Goal: Navigation & Orientation: Find specific page/section

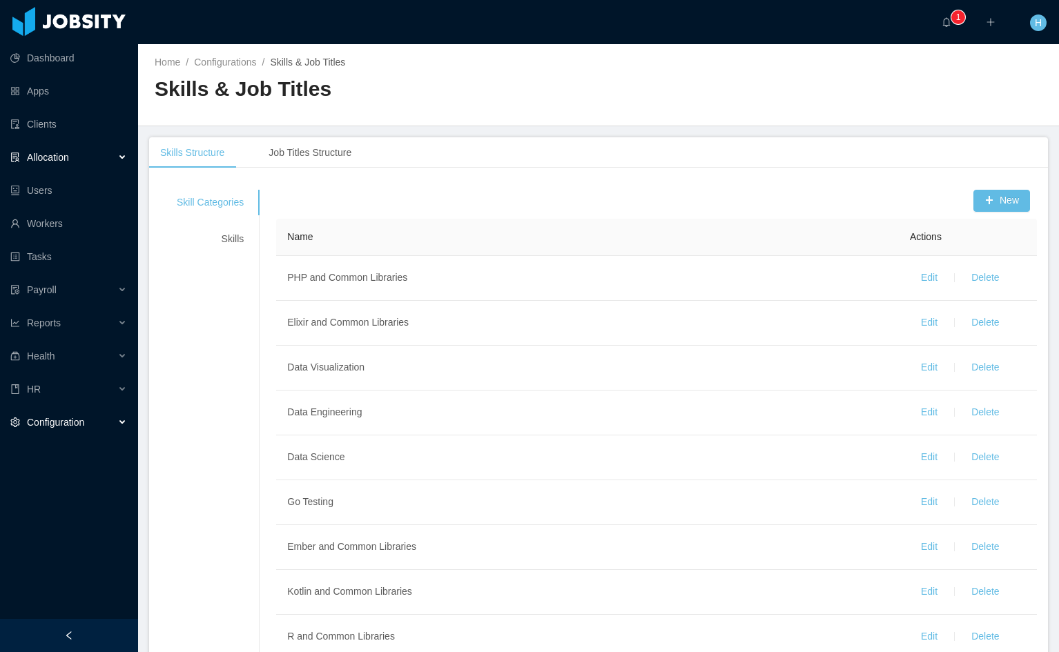
click at [77, 159] on div "Allocation" at bounding box center [69, 158] width 138 height 28
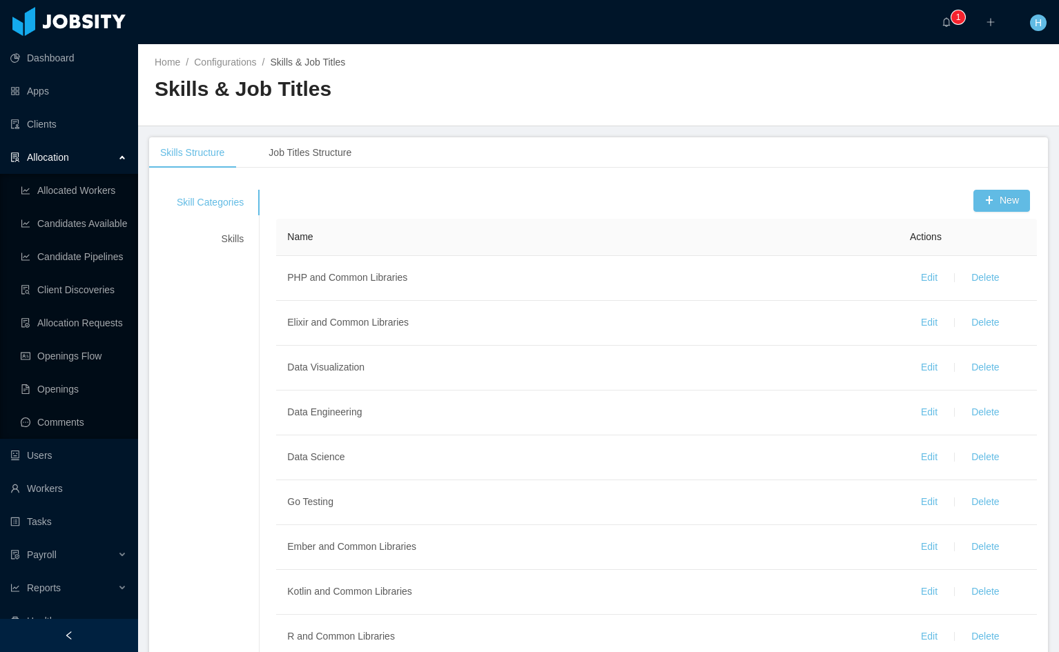
click at [574, 86] on h2 "Skills & Job Titles" at bounding box center [377, 89] width 444 height 28
click at [59, 57] on link "Dashboard" at bounding box center [68, 58] width 117 height 28
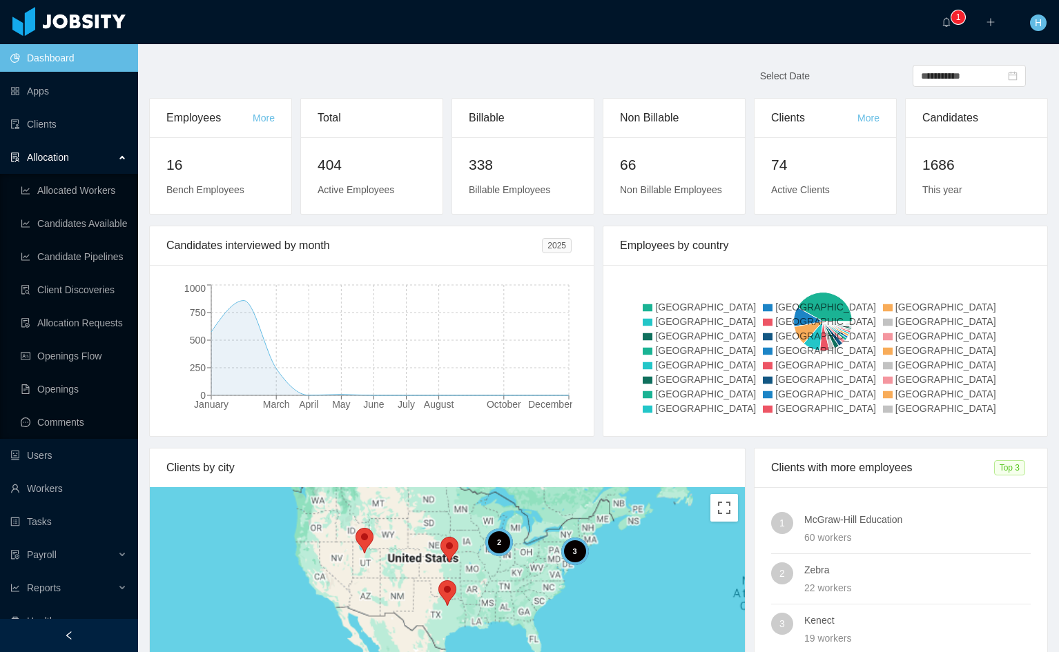
click at [775, 342] on span "[GEOGRAPHIC_DATA]" at bounding box center [825, 336] width 101 height 11
click at [772, 355] on icon at bounding box center [768, 352] width 10 height 8
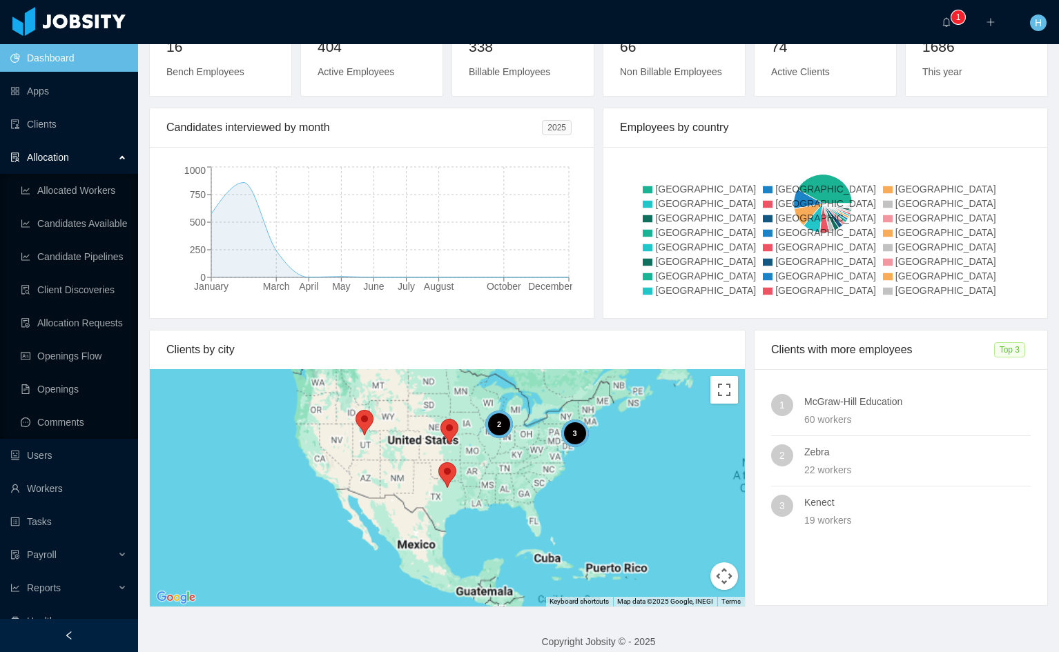
scroll to position [132, 0]
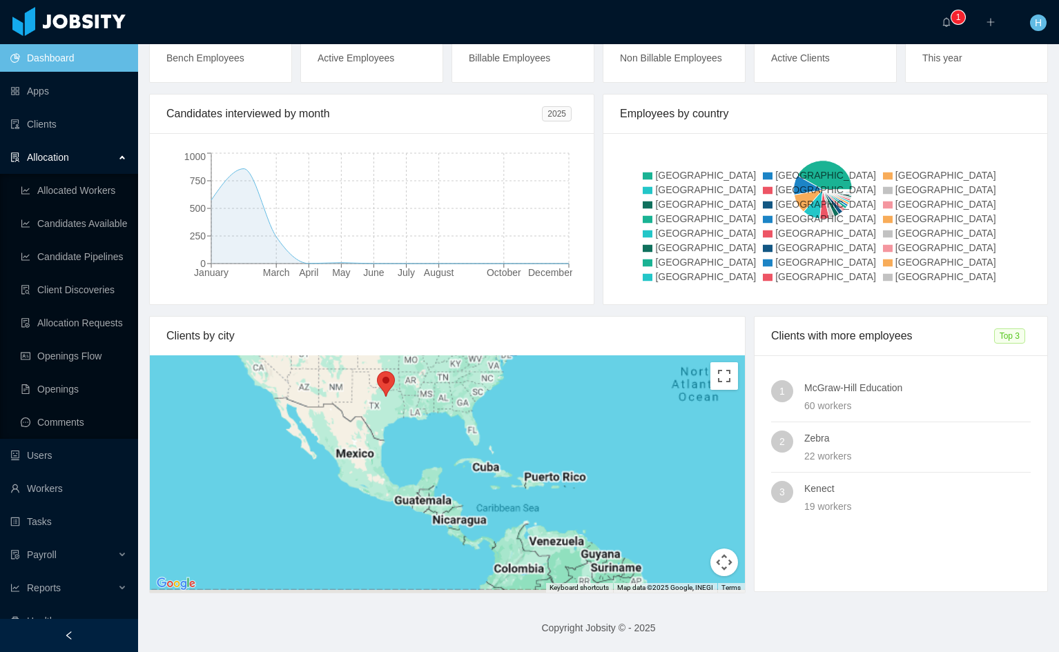
drag, startPoint x: 552, startPoint y: 460, endPoint x: 490, endPoint y: 382, distance: 100.3
click at [490, 382] on div "3 2" at bounding box center [447, 473] width 595 height 237
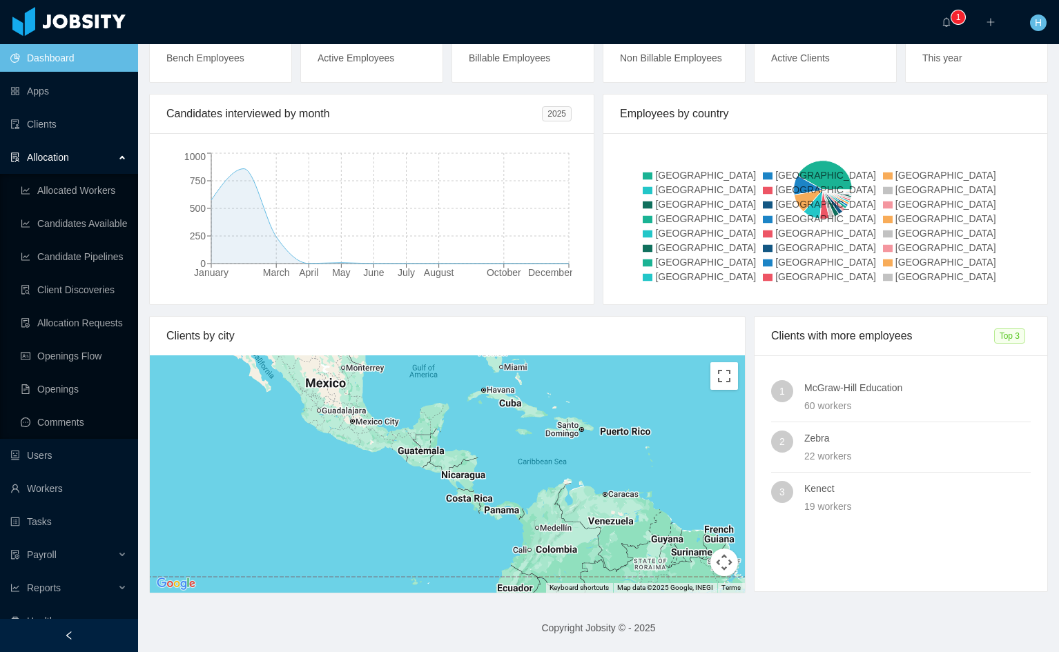
drag, startPoint x: 455, startPoint y: 496, endPoint x: 465, endPoint y: 450, distance: 46.7
click at [465, 450] on div "3 2" at bounding box center [447, 473] width 595 height 237
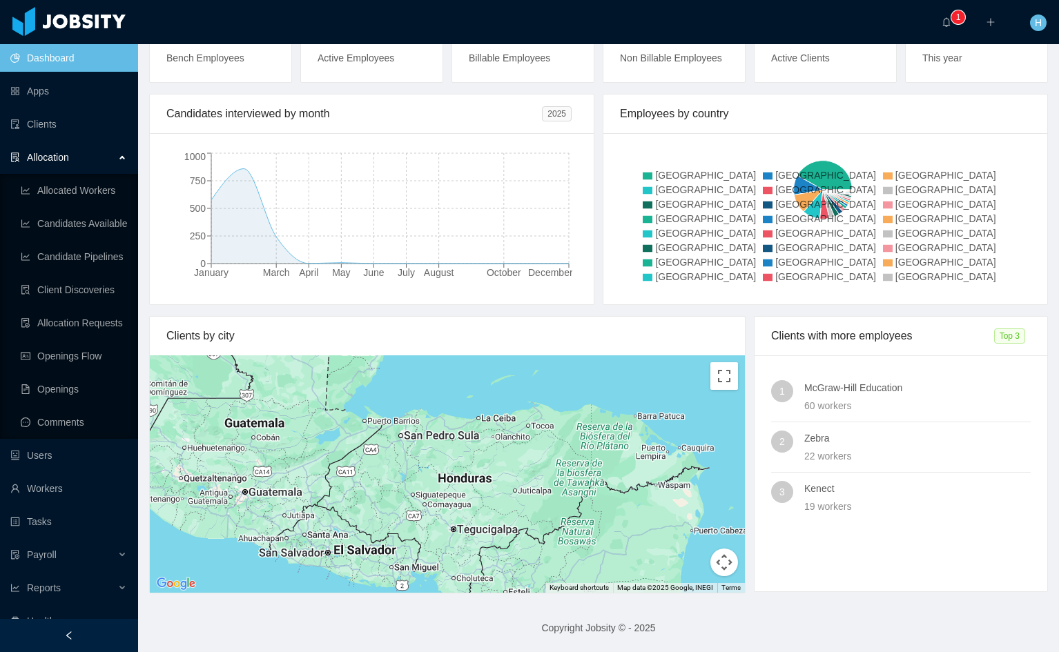
drag, startPoint x: 481, startPoint y: 414, endPoint x: 476, endPoint y: 458, distance: 43.8
click at [476, 458] on div at bounding box center [447, 473] width 595 height 237
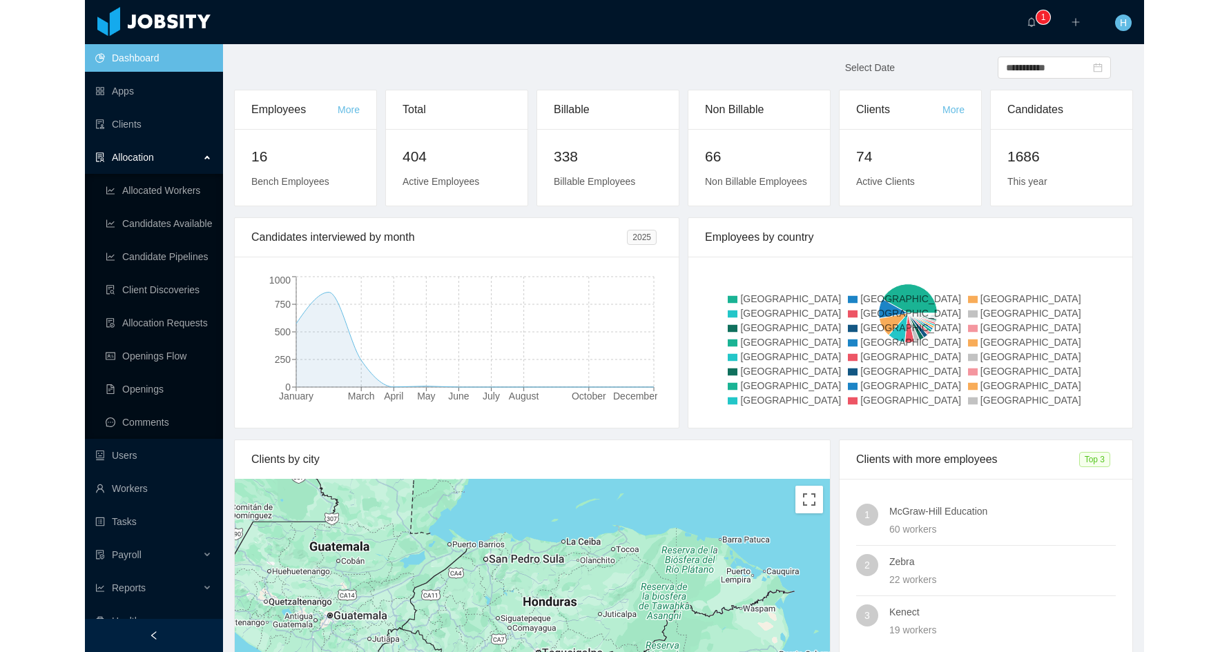
scroll to position [0, 0]
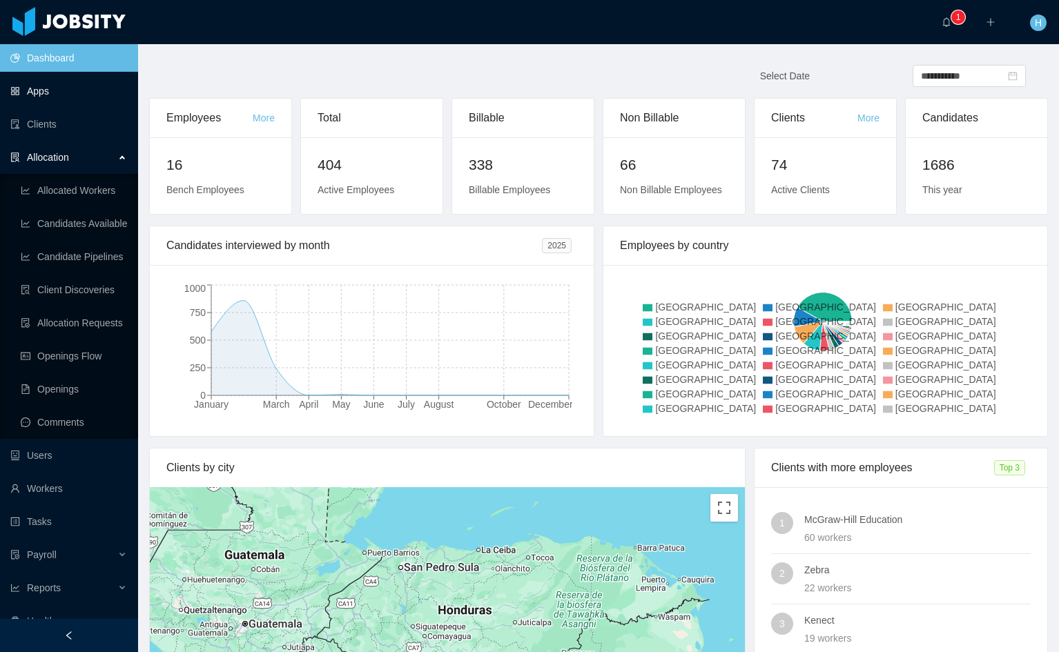
click at [40, 92] on link "Apps" at bounding box center [68, 91] width 117 height 28
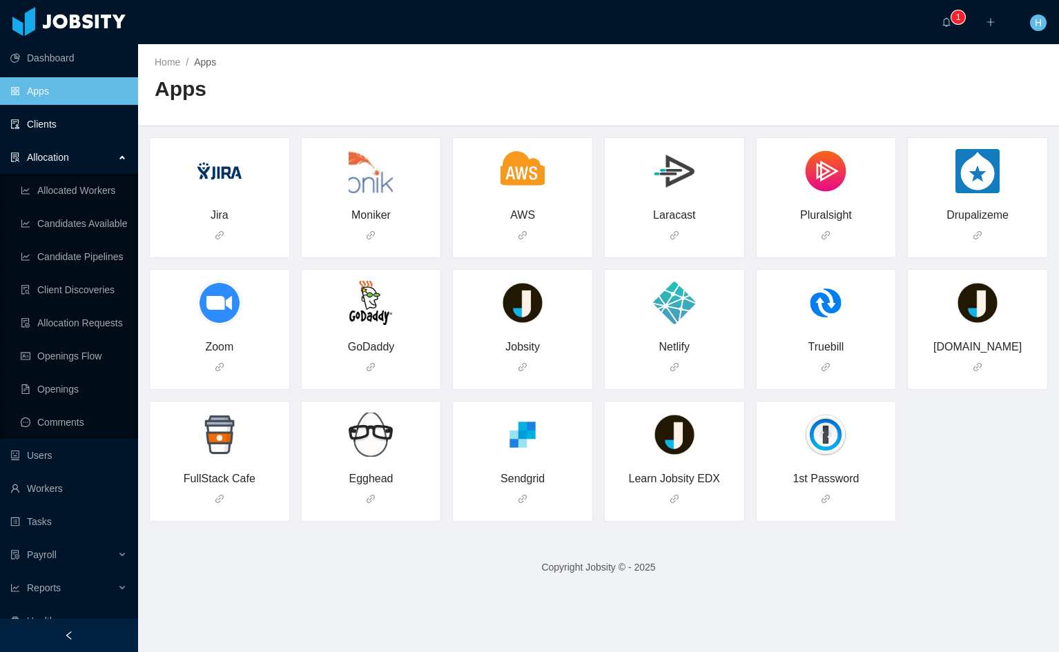
click at [45, 130] on link "Clients" at bounding box center [68, 124] width 117 height 28
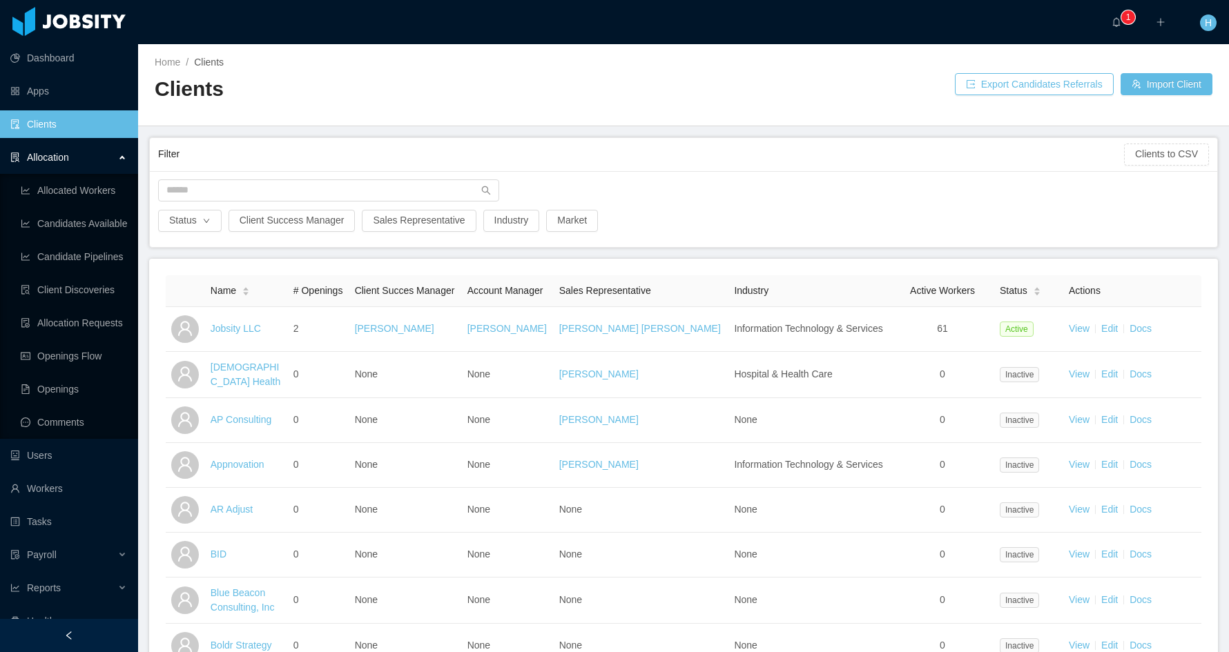
click at [48, 155] on span "Allocation" at bounding box center [48, 157] width 42 height 11
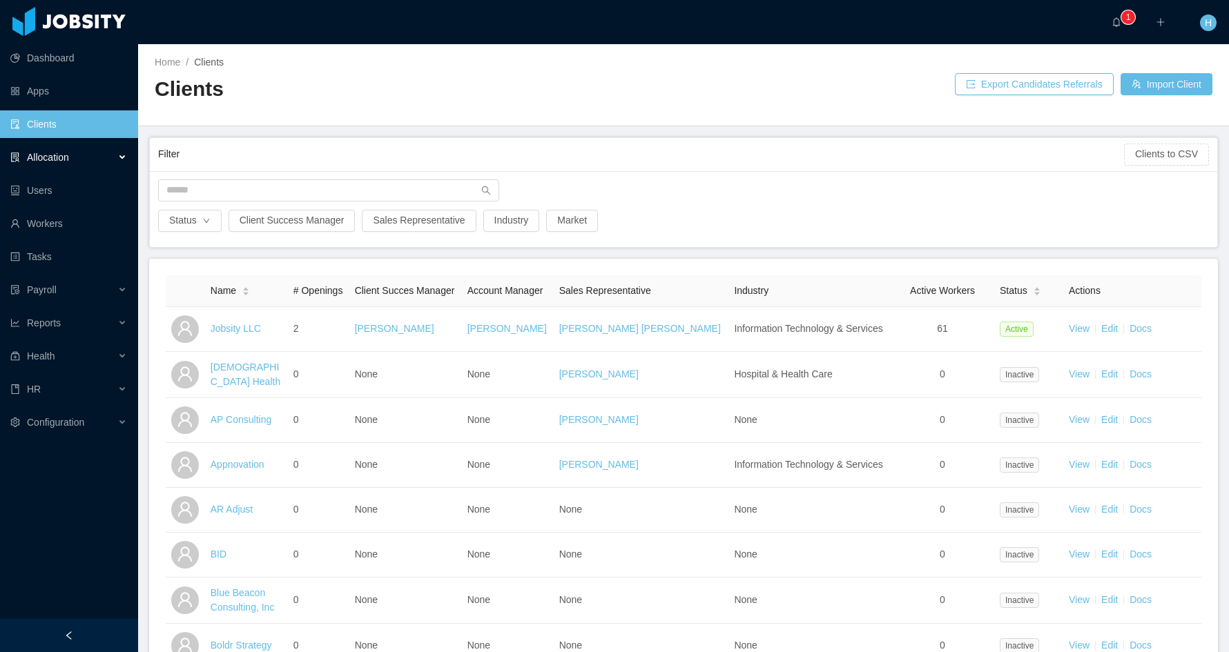
click at [48, 156] on span "Allocation" at bounding box center [48, 157] width 42 height 11
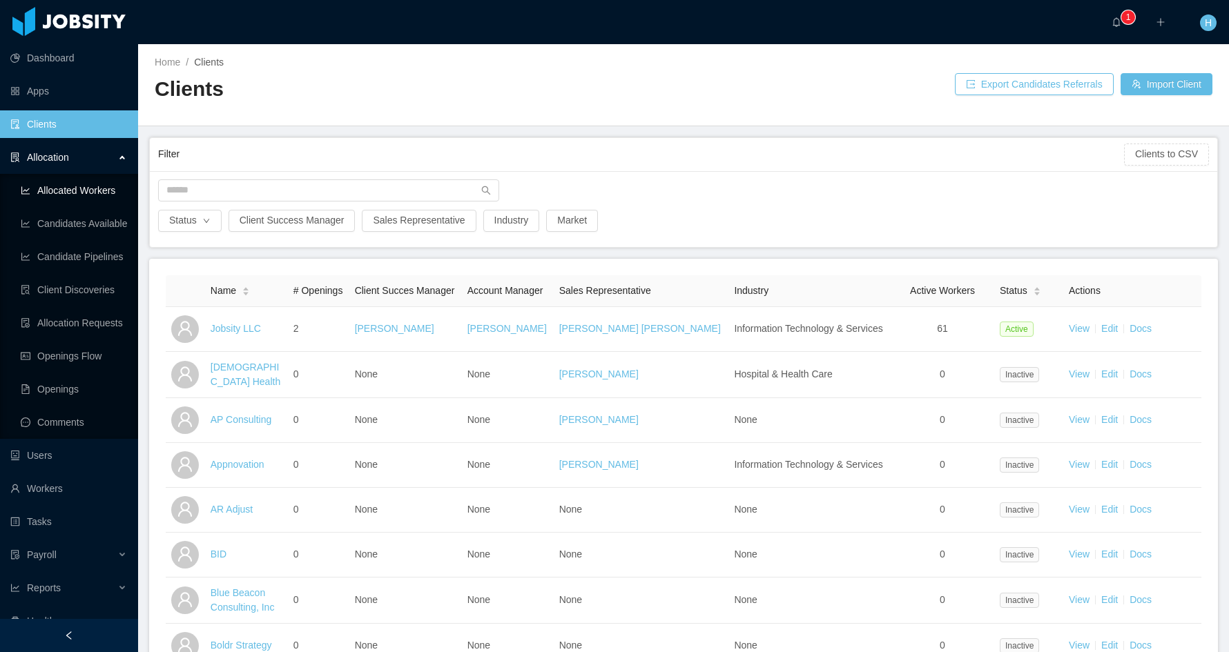
click at [57, 191] on link "Allocated Workers" at bounding box center [74, 191] width 106 height 28
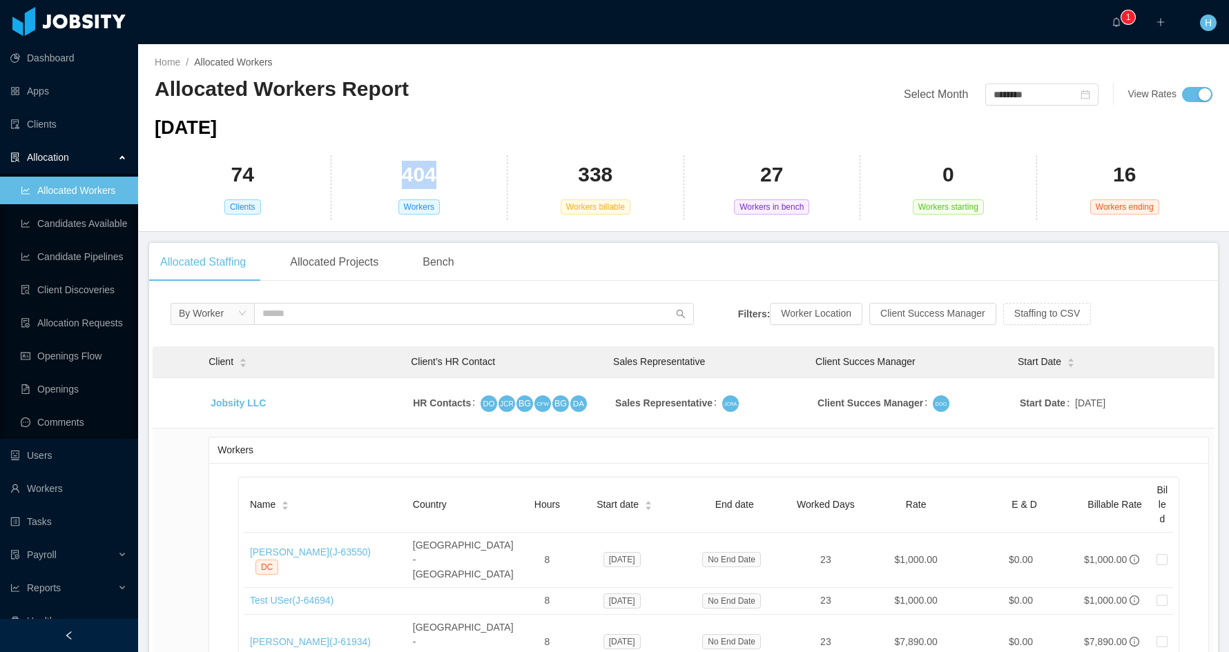
drag, startPoint x: 402, startPoint y: 179, endPoint x: 429, endPoint y: 175, distance: 26.6
click at [429, 175] on h2 "404" at bounding box center [419, 175] width 35 height 28
drag, startPoint x: 228, startPoint y: 177, endPoint x: 256, endPoint y: 173, distance: 27.9
click at [256, 173] on div "74 Clients" at bounding box center [243, 187] width 177 height 65
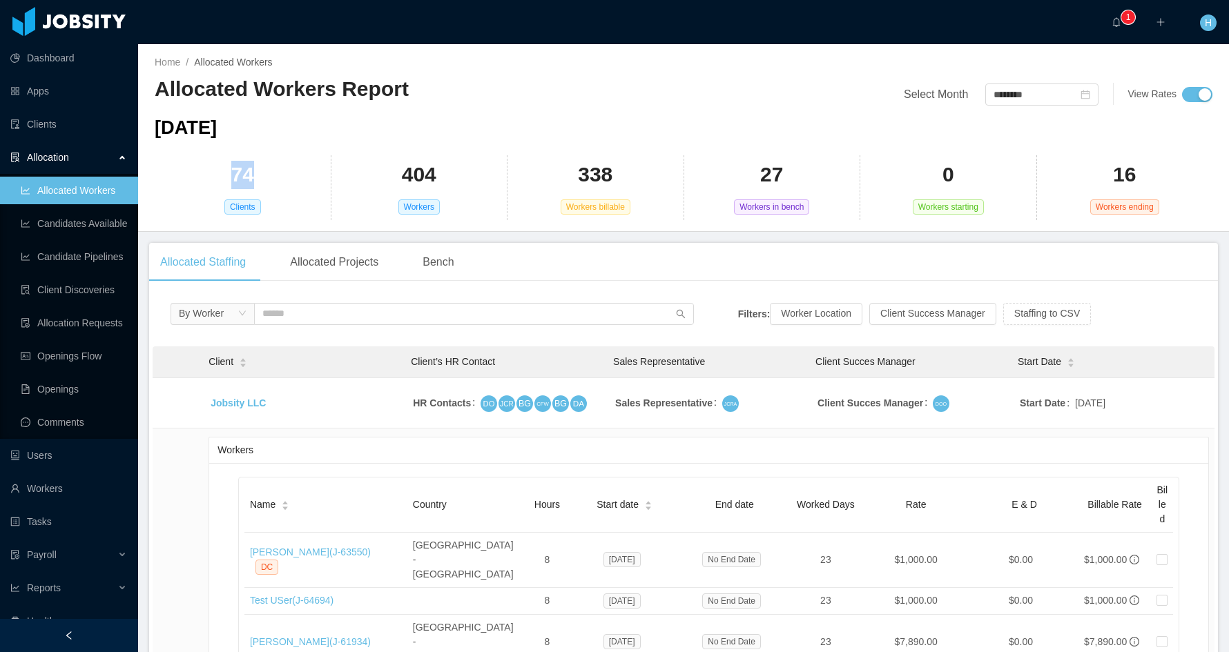
click at [256, 173] on div "74 Clients" at bounding box center [243, 187] width 177 height 65
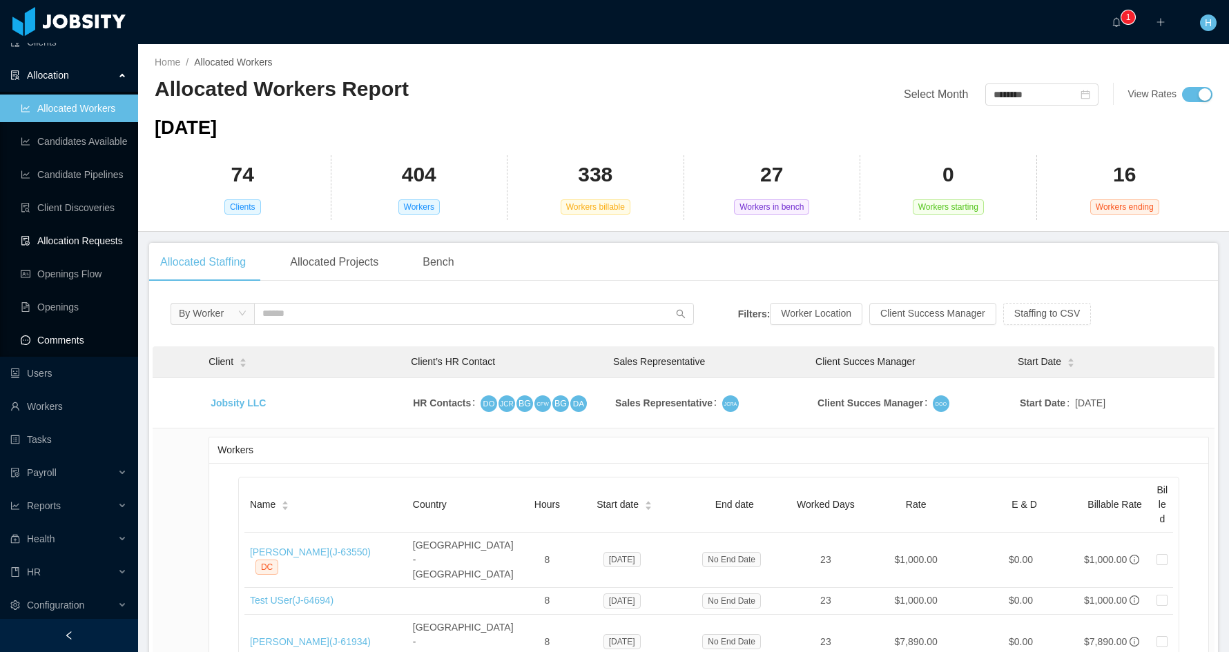
scroll to position [85, 0]
click at [67, 128] on link "Candidates Available" at bounding box center [74, 139] width 106 height 28
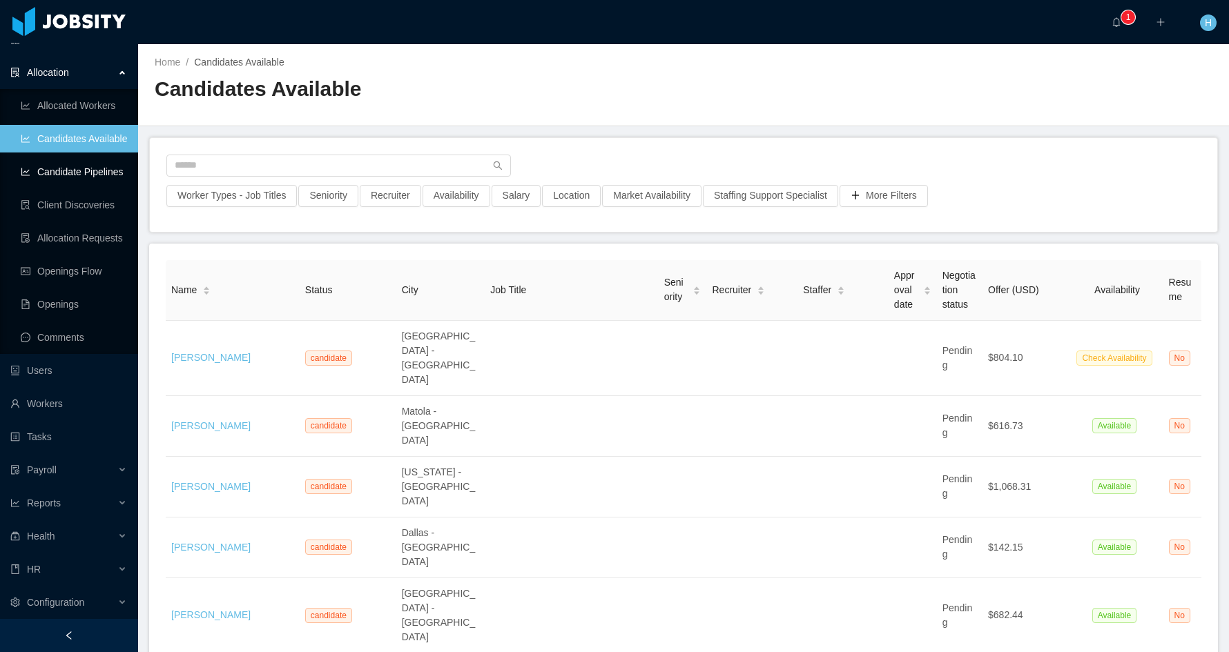
click at [90, 172] on link "Candidate Pipelines" at bounding box center [74, 172] width 106 height 28
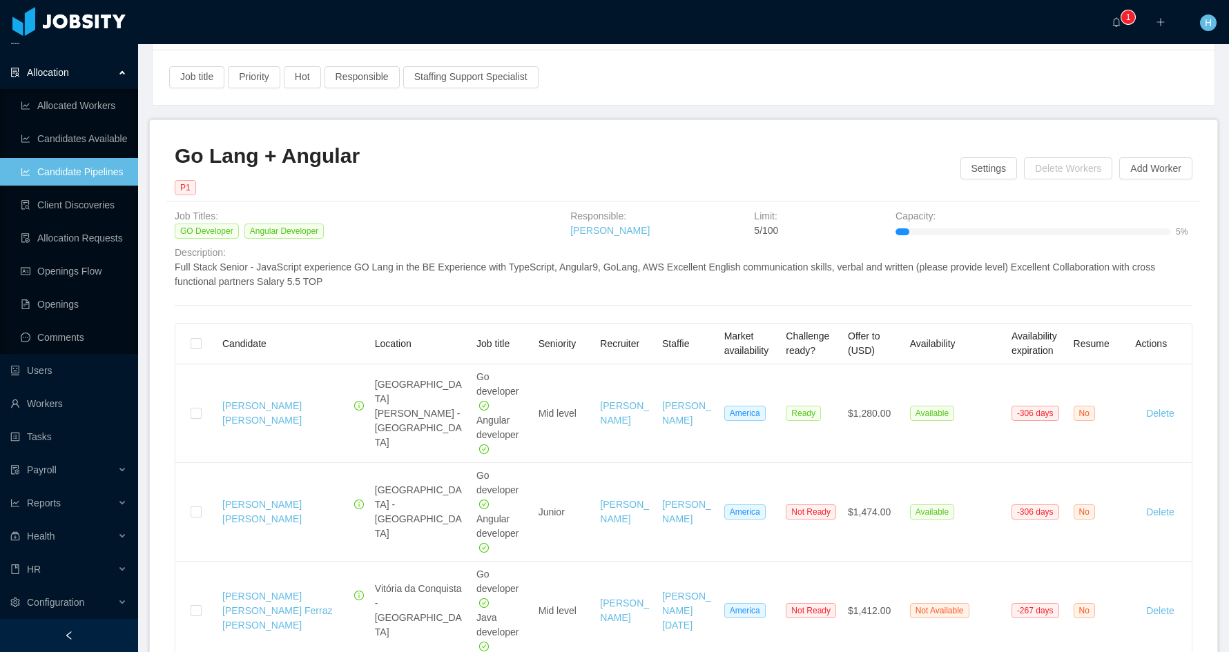
scroll to position [138, 0]
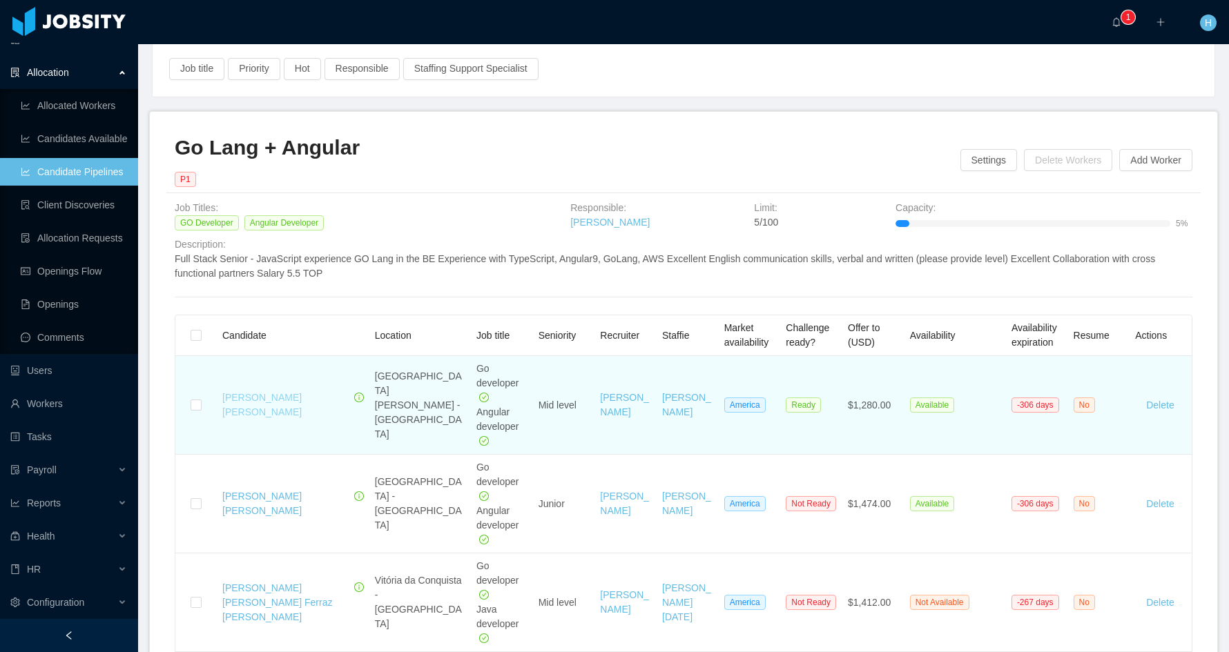
click at [243, 406] on link "[PERSON_NAME] [PERSON_NAME]" at bounding box center [261, 405] width 79 height 26
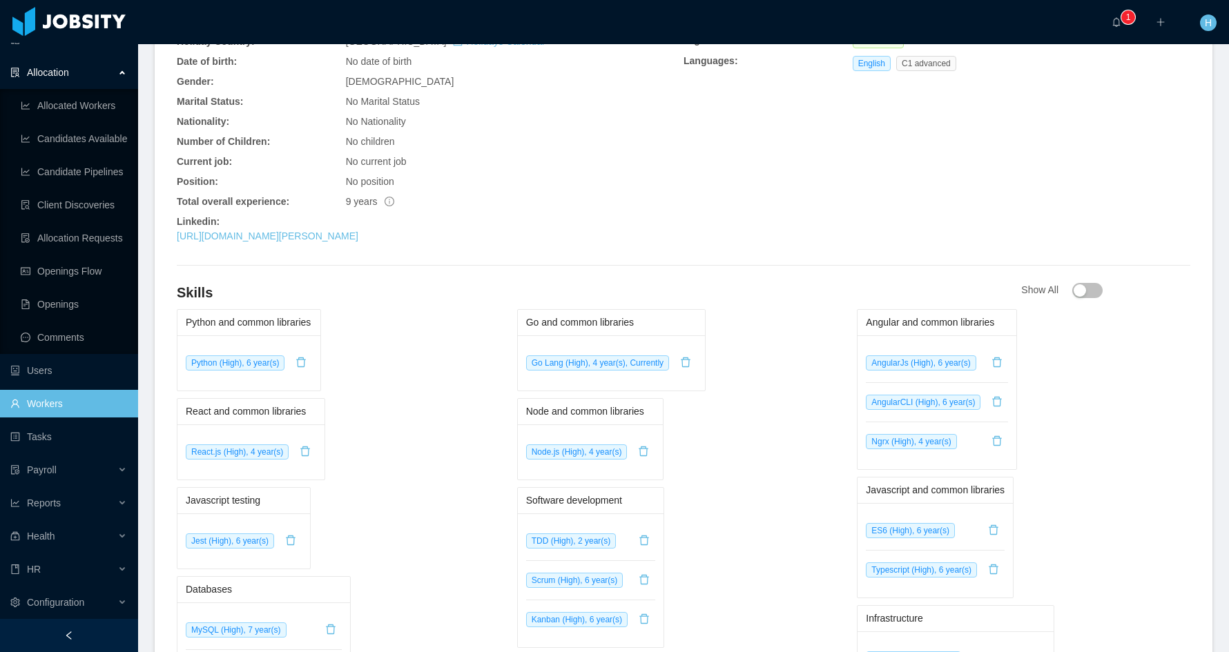
scroll to position [621, 0]
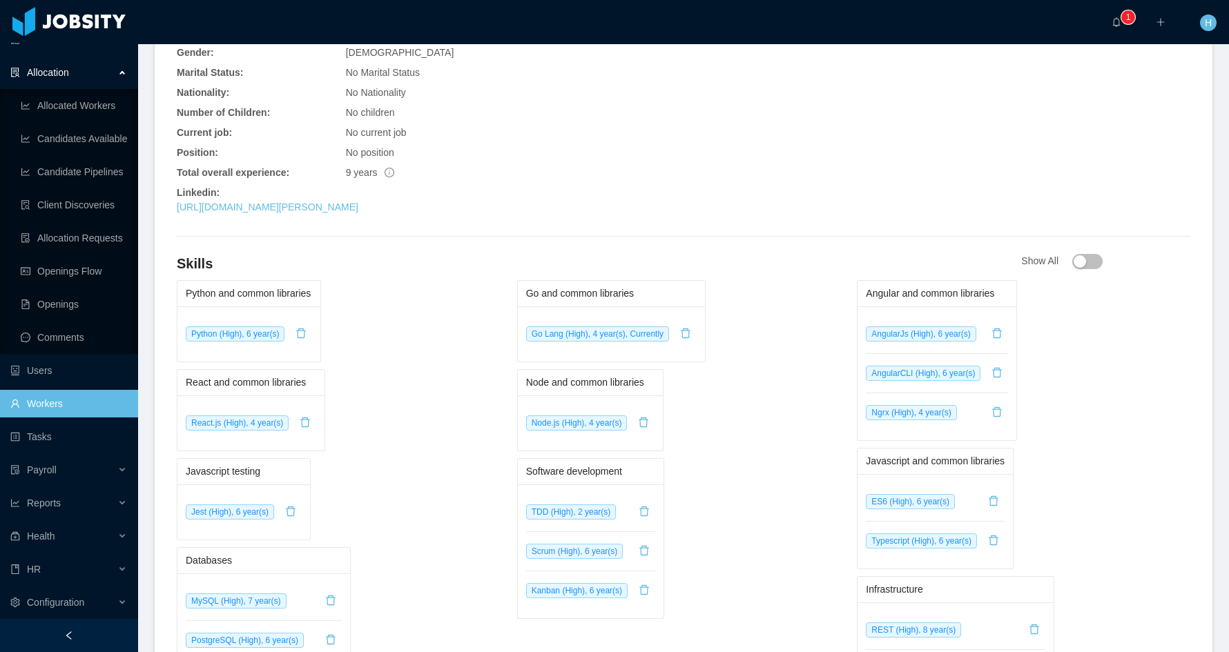
click at [353, 280] on div "Python and common libraries Python (High), 6 year(s)" at bounding box center [343, 321] width 333 height 82
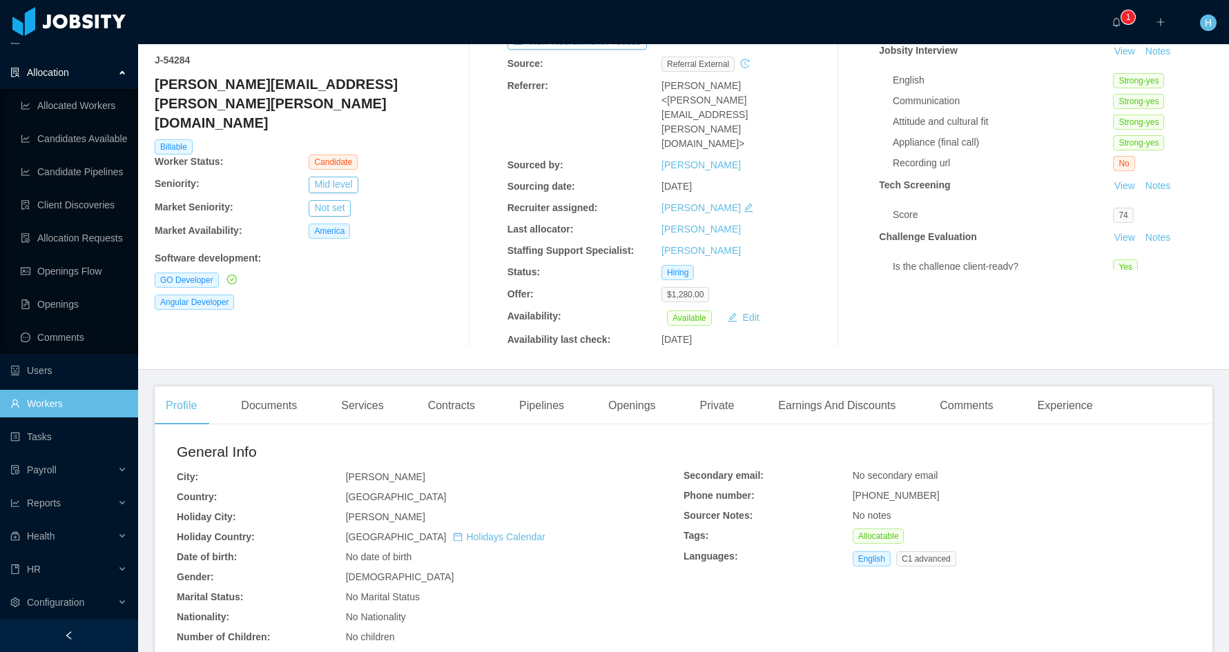
scroll to position [8, 0]
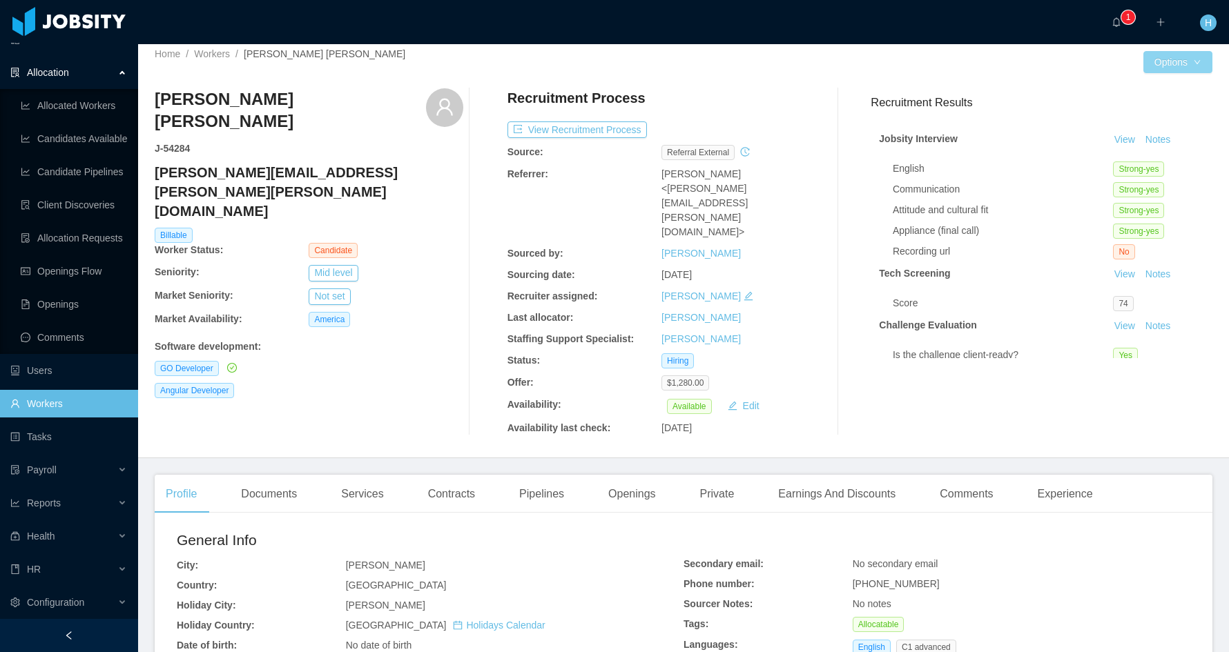
click at [1058, 72] on div "Home / Workers / [PERSON_NAME] [PERSON_NAME] / Options [PERSON_NAME] [PERSON_NA…" at bounding box center [683, 247] width 1091 height 422
click at [1058, 175] on button "Edit Worker" at bounding box center [1140, 180] width 88 height 22
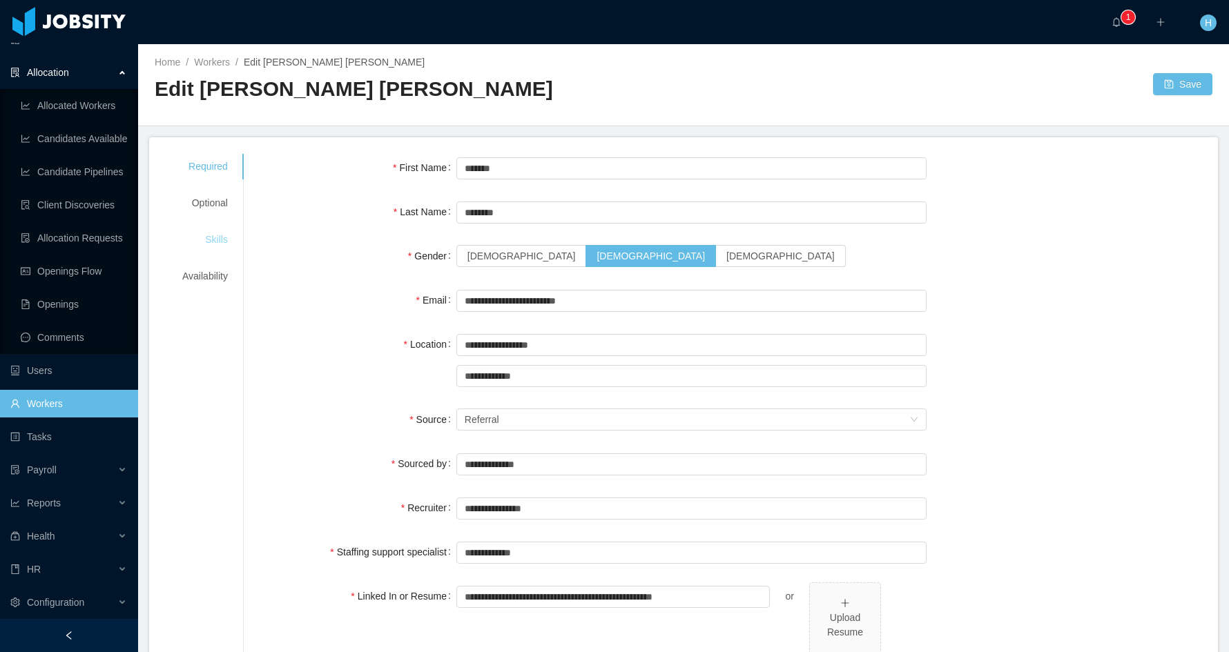
click at [226, 240] on div "Skills" at bounding box center [205, 240] width 79 height 26
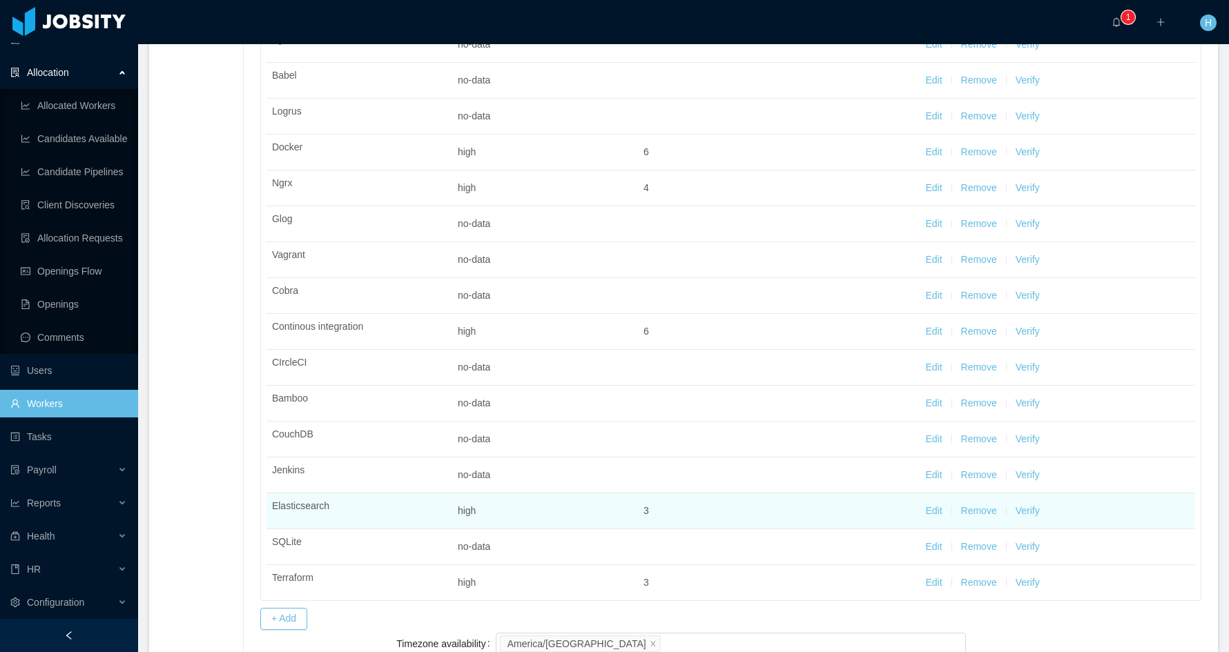
scroll to position [1652, 0]
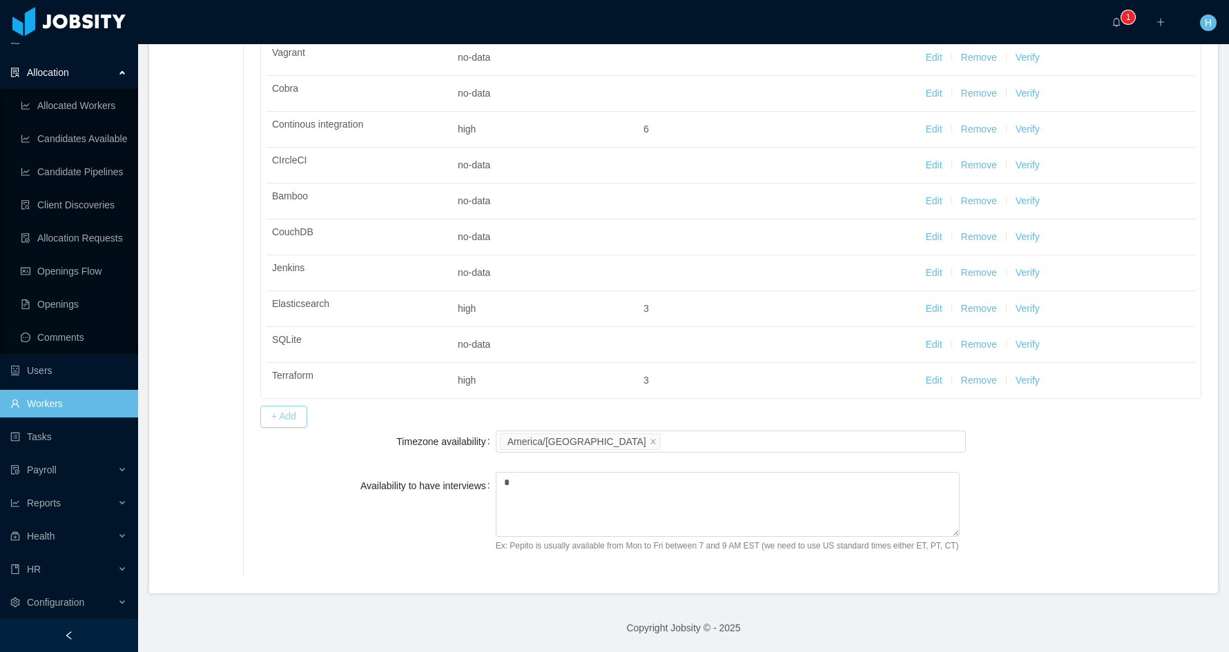
click at [299, 413] on button "+ Add" at bounding box center [283, 417] width 47 height 22
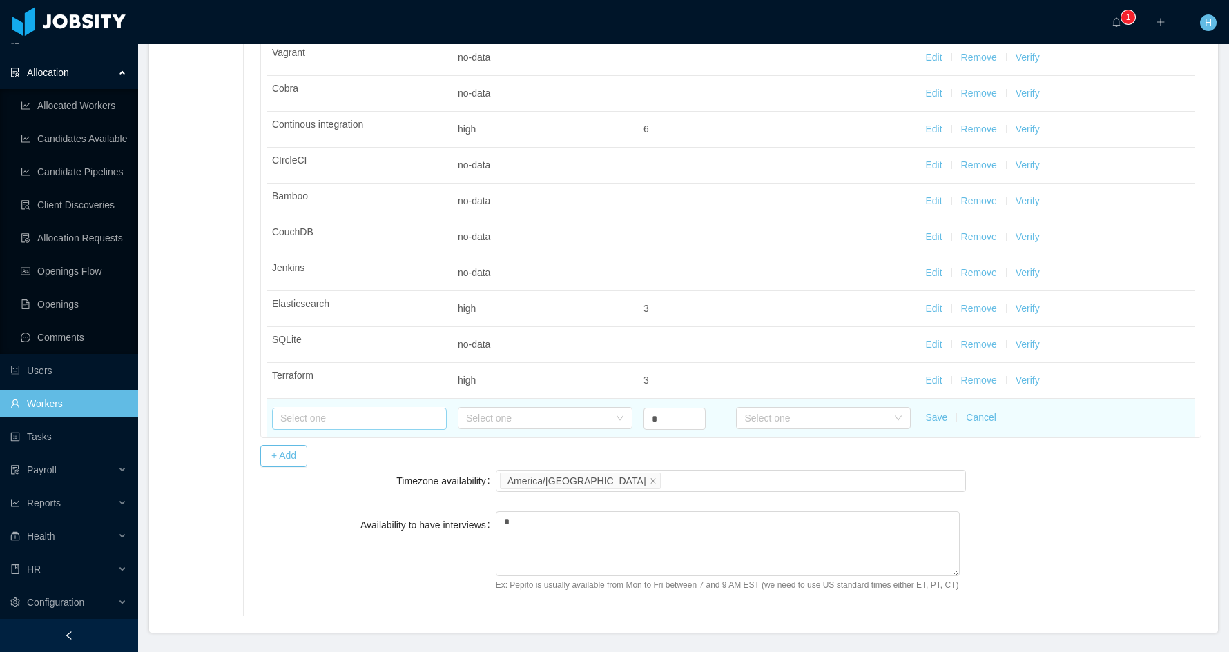
click at [346, 418] on input "text" at bounding box center [359, 419] width 175 height 22
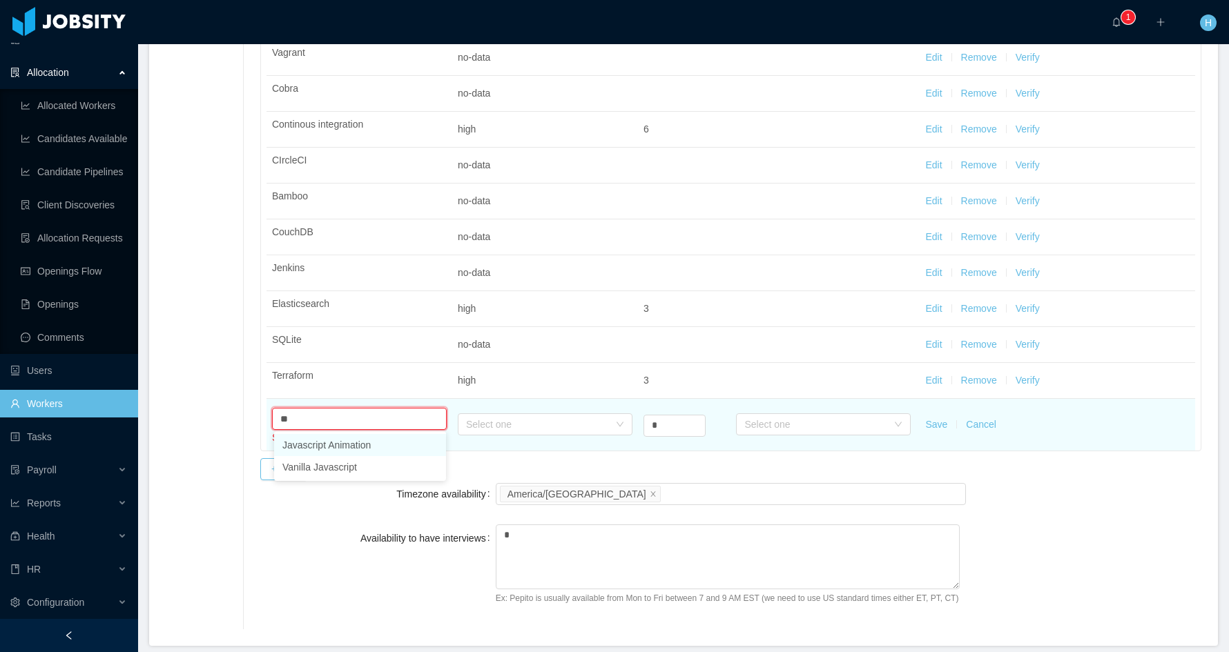
type input "*"
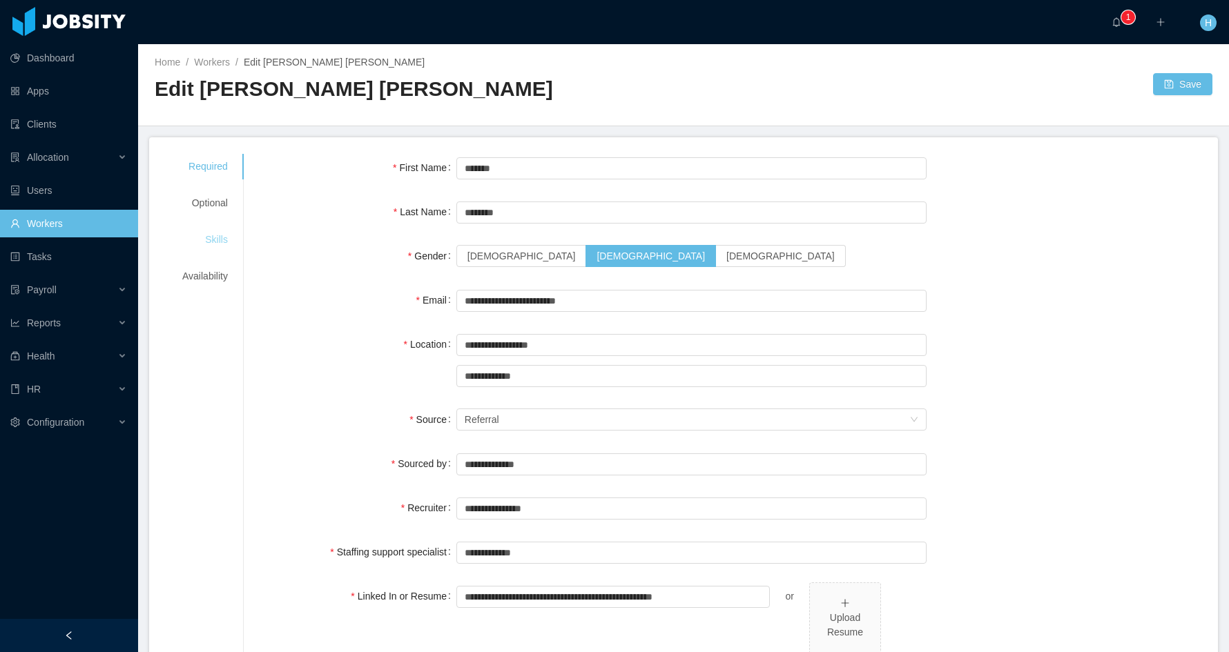
click at [233, 237] on div "Skills" at bounding box center [205, 240] width 79 height 26
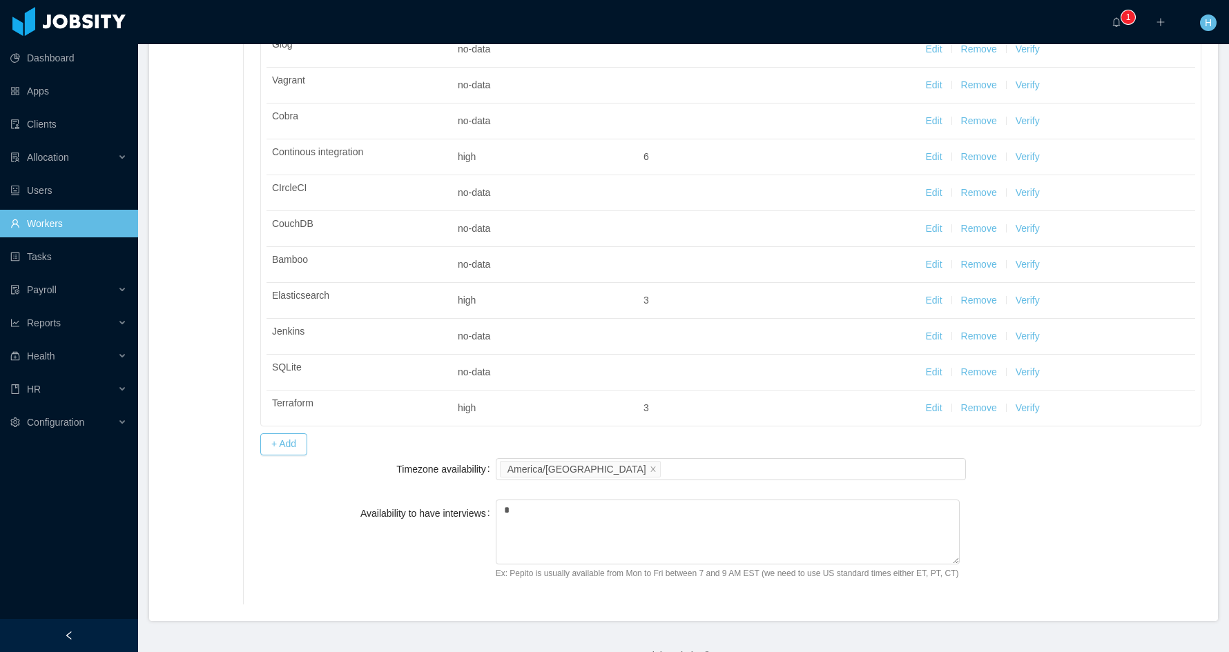
scroll to position [1652, 0]
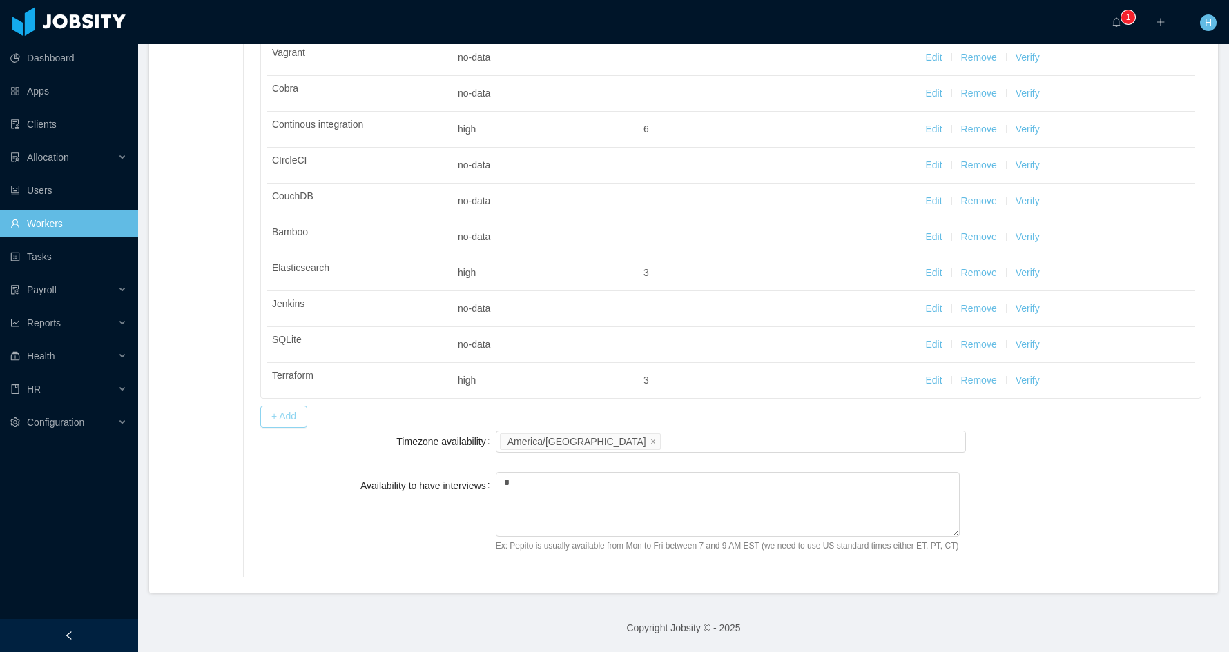
click at [298, 407] on button "+ Add" at bounding box center [283, 417] width 47 height 22
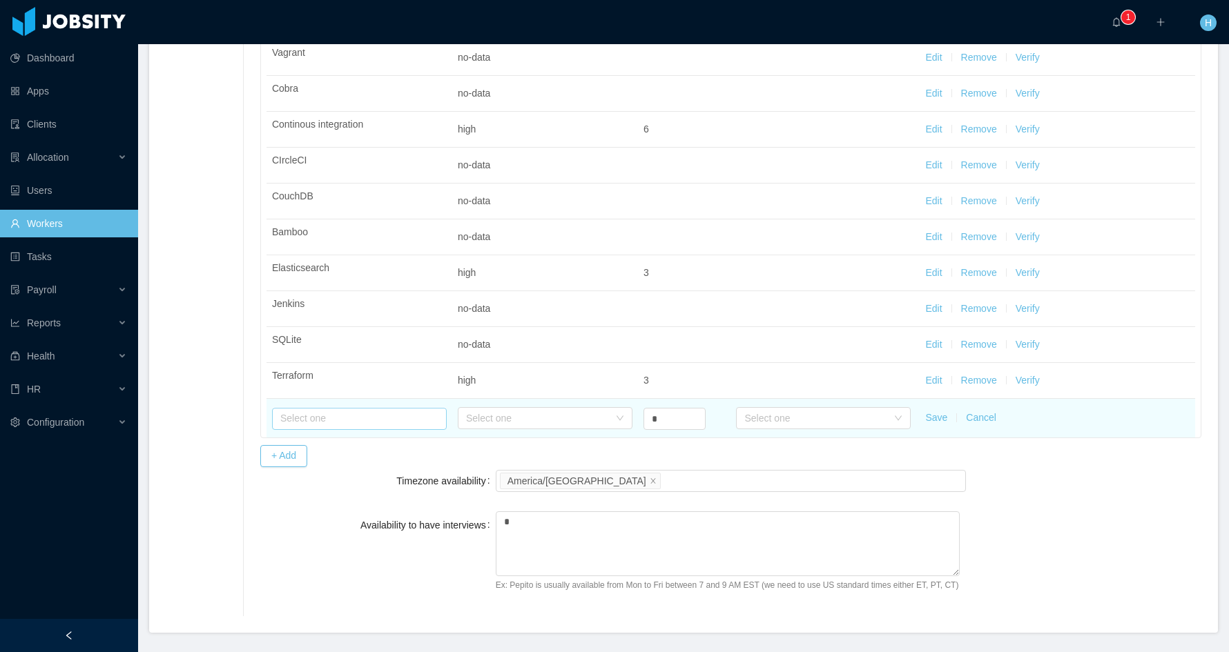
click at [339, 424] on input "text" at bounding box center [359, 419] width 175 height 22
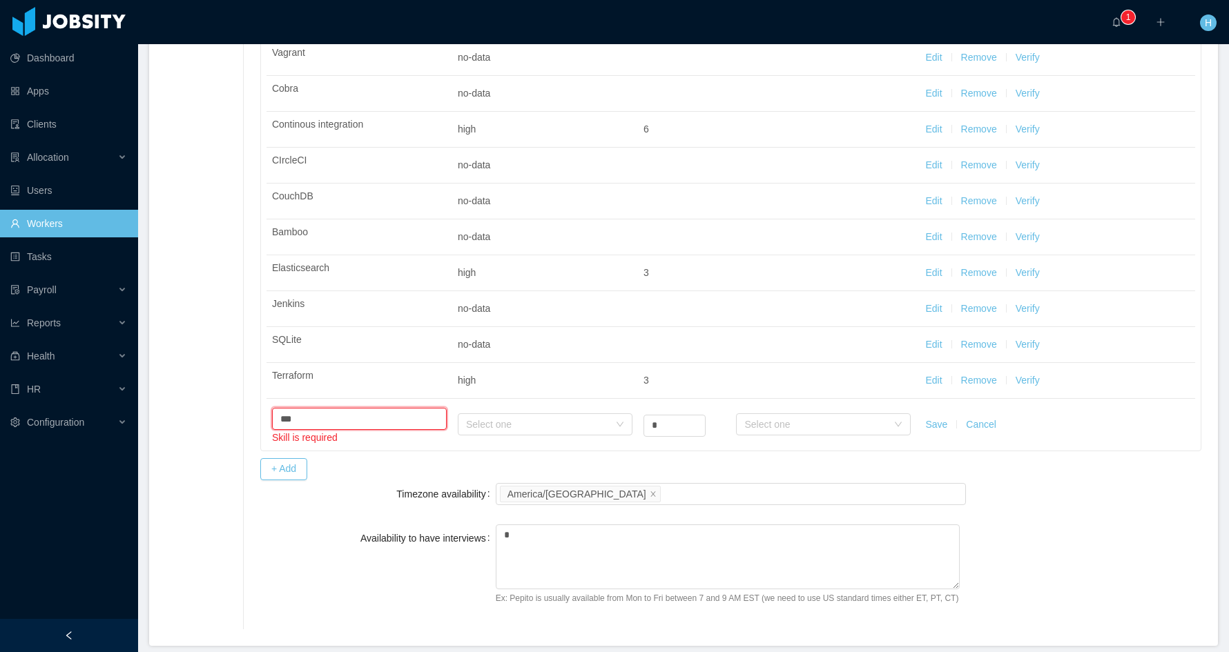
type input "***"
drag, startPoint x: 298, startPoint y: 418, endPoint x: 251, endPoint y: 416, distance: 47.6
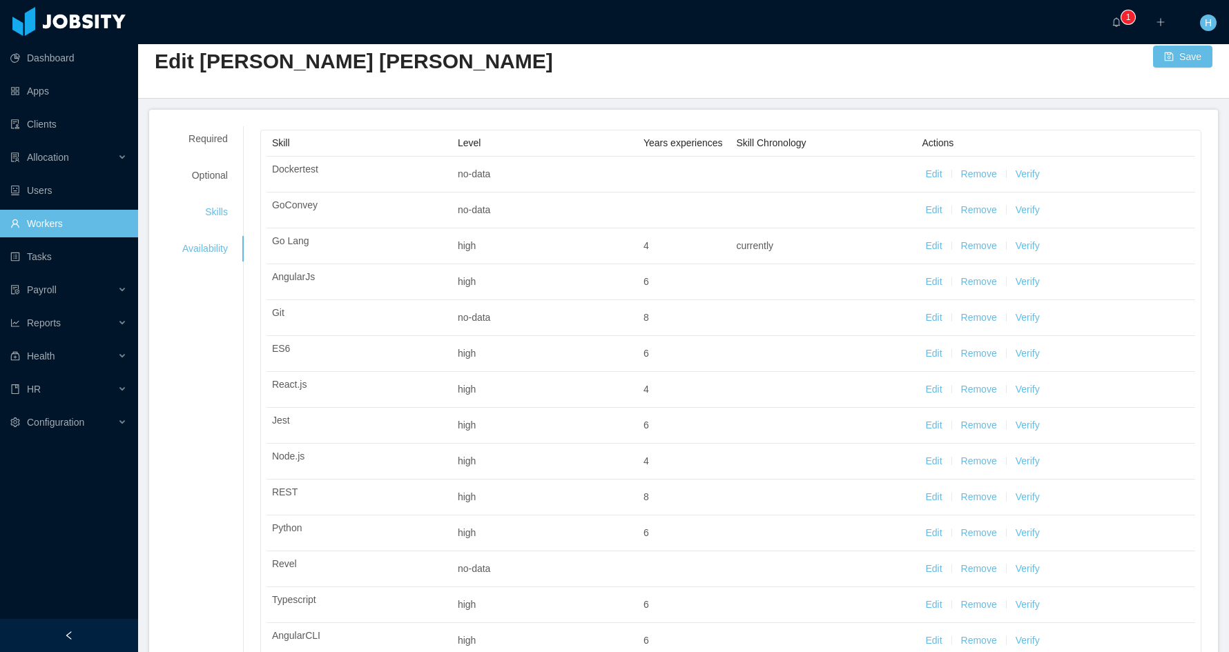
scroll to position [0, 0]
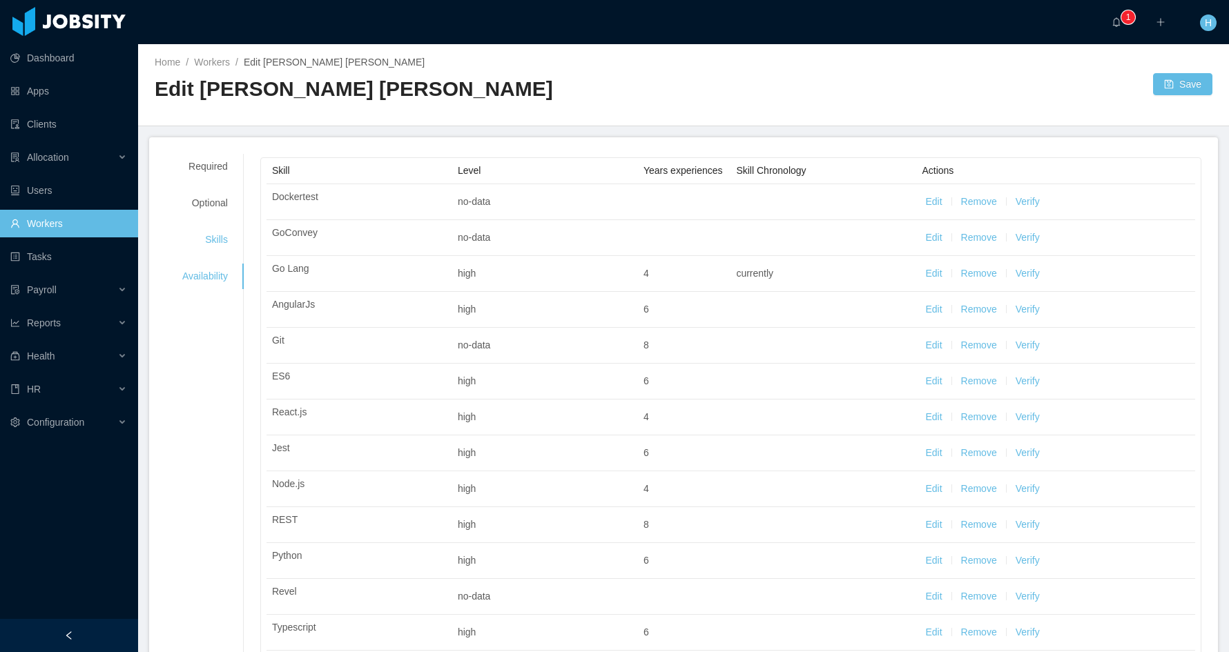
click at [487, 78] on h2 "Edit [PERSON_NAME] [PERSON_NAME]" at bounding box center [419, 89] width 529 height 28
click at [59, 262] on link "Tasks" at bounding box center [68, 257] width 117 height 28
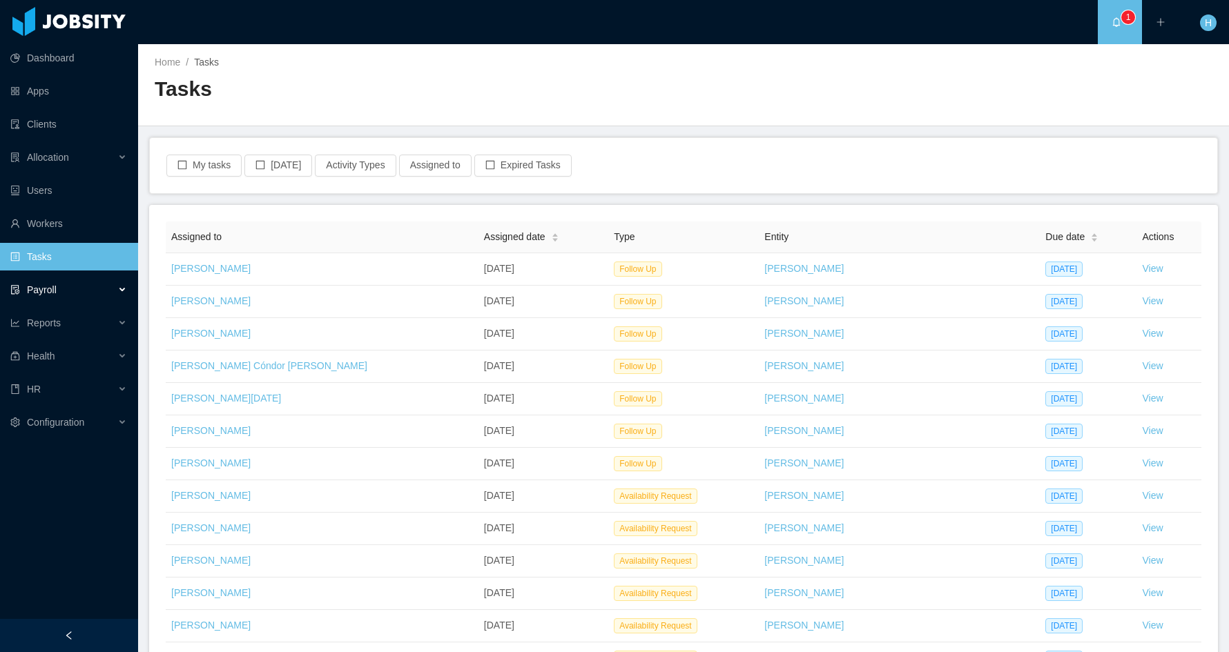
click at [64, 282] on div "Payroll" at bounding box center [69, 290] width 138 height 28
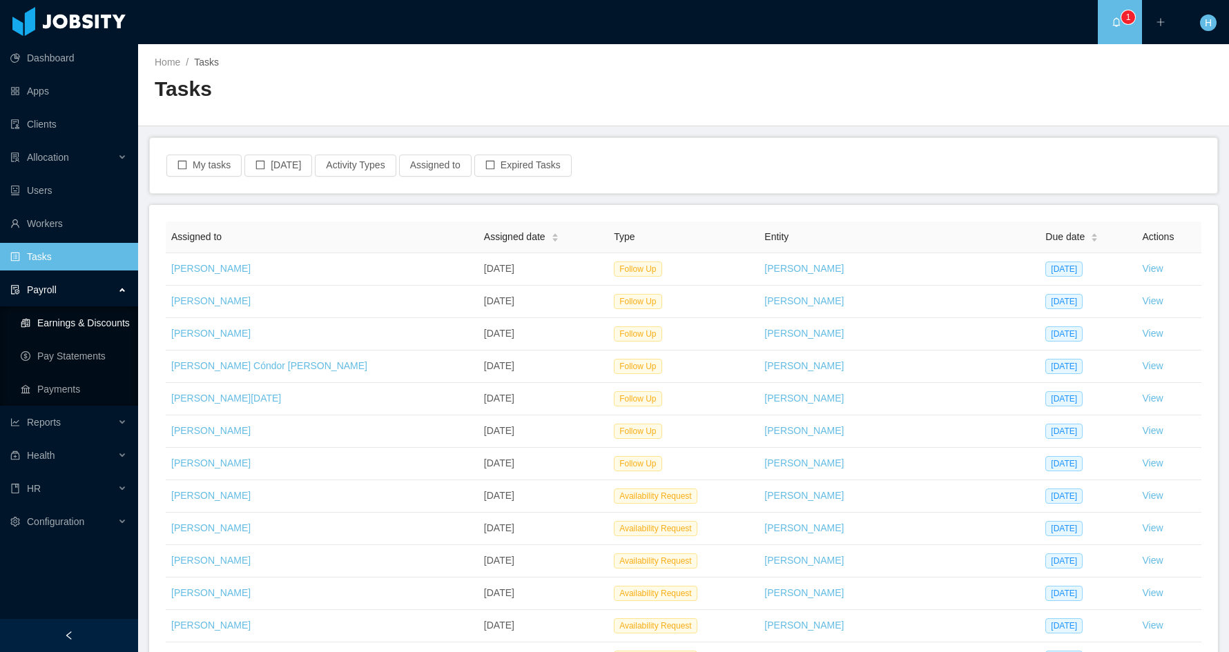
click at [66, 326] on link "Earnings & Discounts" at bounding box center [74, 323] width 106 height 28
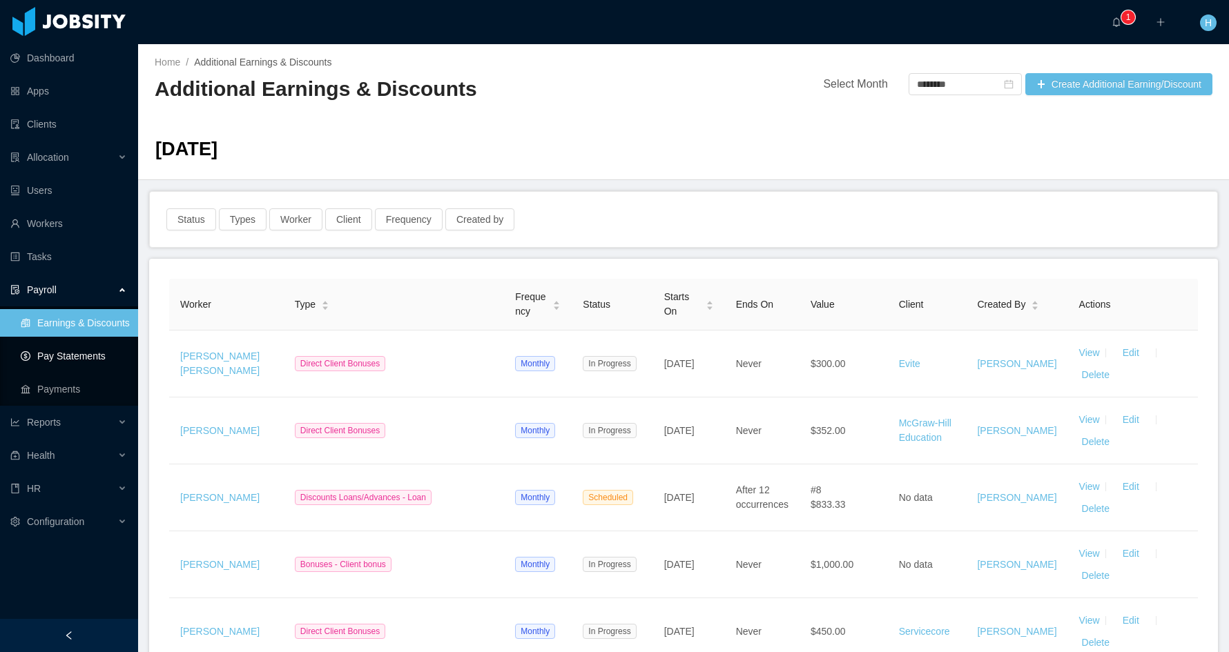
click at [116, 367] on link "Pay Statements" at bounding box center [74, 356] width 106 height 28
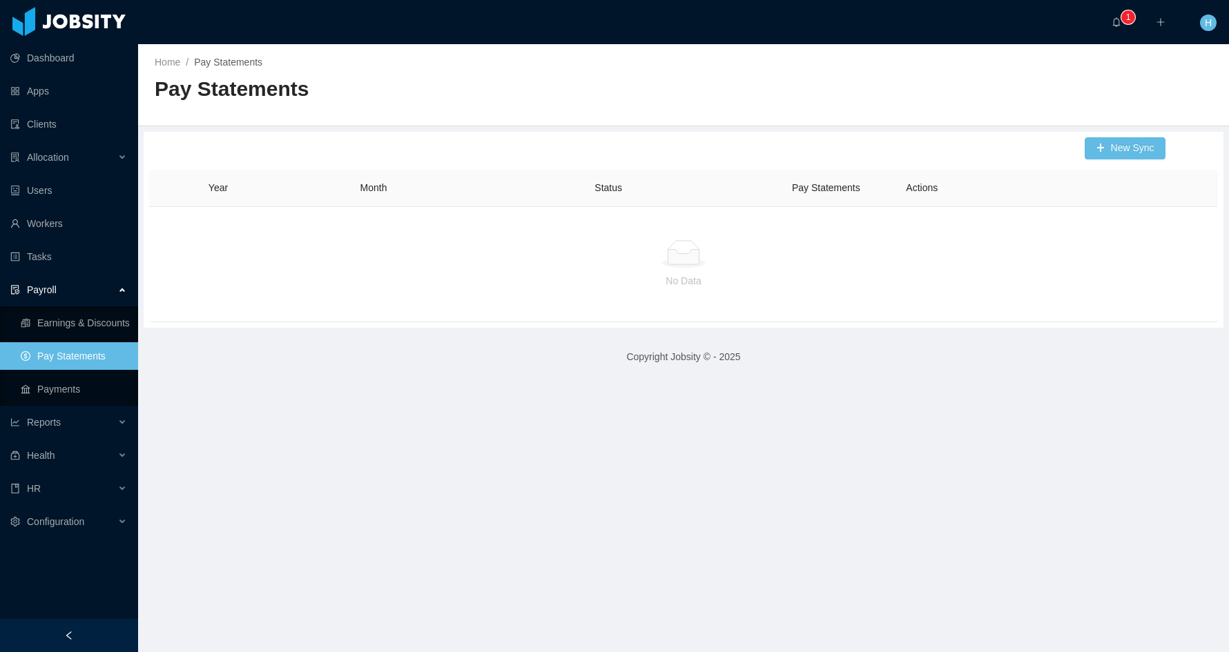
drag, startPoint x: 79, startPoint y: 393, endPoint x: 434, endPoint y: 357, distance: 356.7
click at [434, 357] on footer "Copyright Jobsity © - 2025" at bounding box center [683, 357] width 1091 height 48
click at [47, 417] on span "Reports" at bounding box center [44, 422] width 34 height 11
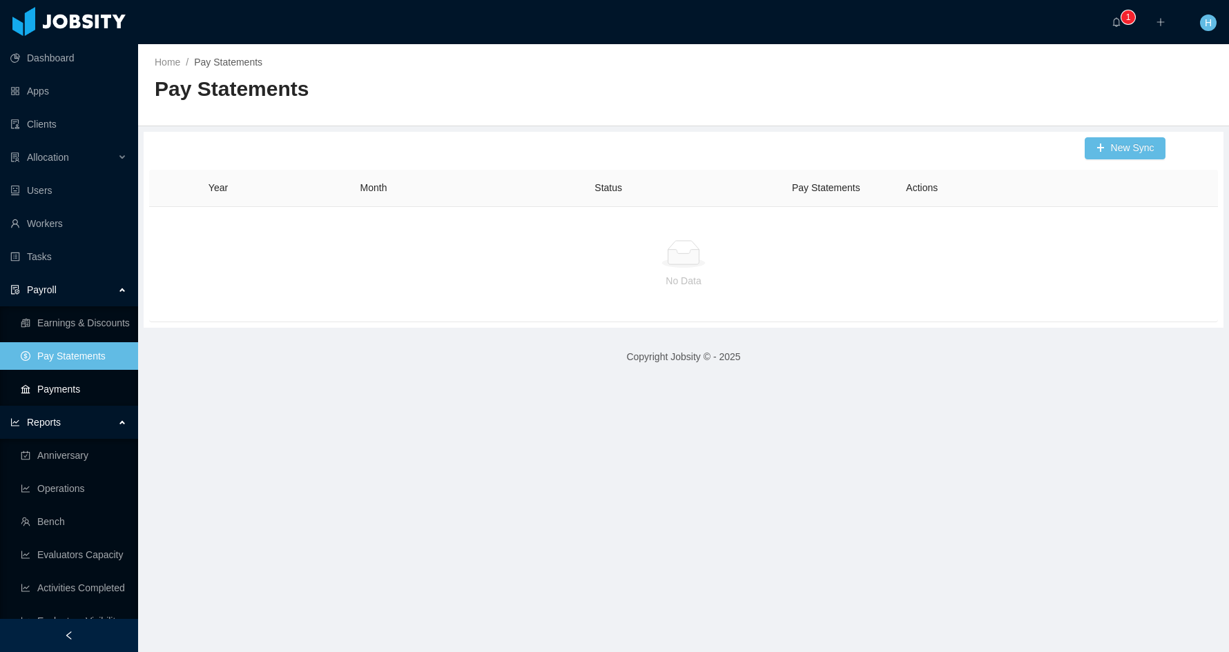
click at [96, 382] on link "Payments" at bounding box center [74, 389] width 106 height 28
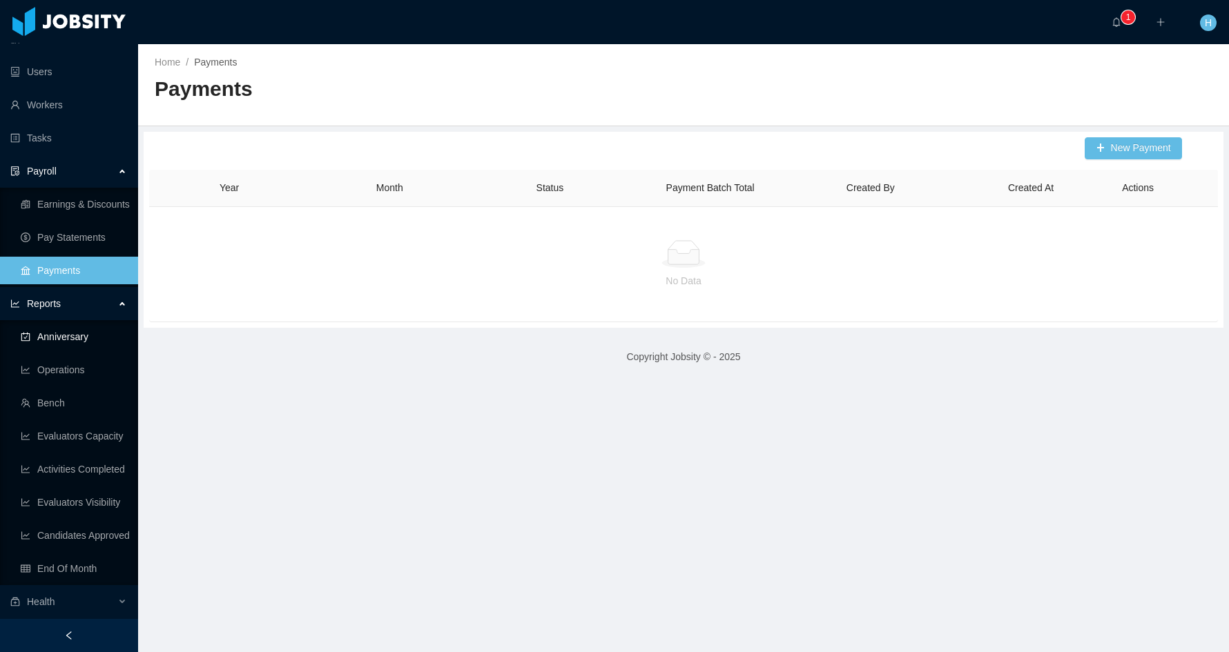
scroll to position [184, 0]
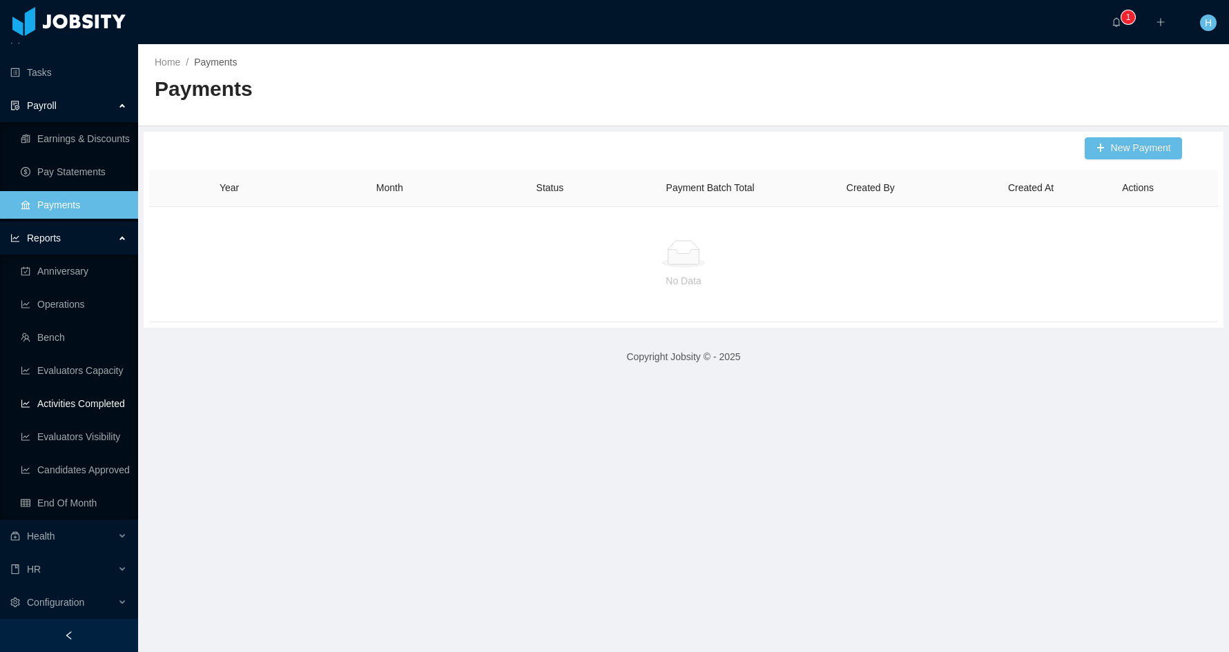
click at [108, 409] on link "Activities Completed" at bounding box center [74, 404] width 106 height 28
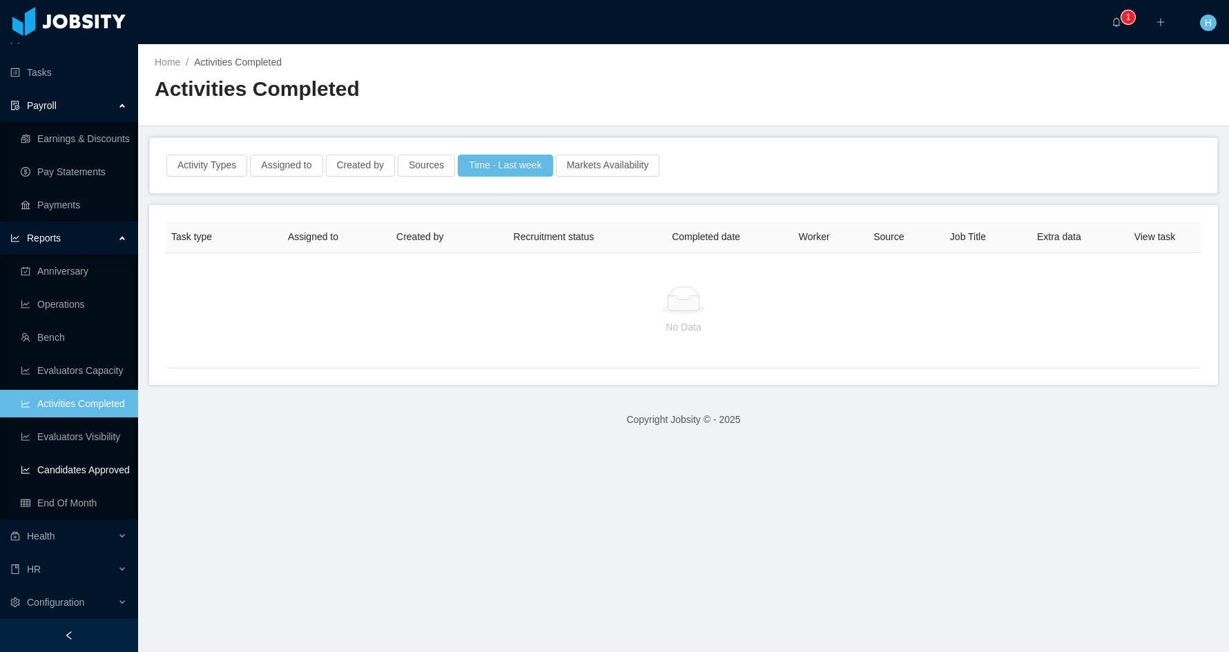
click at [92, 459] on link "Candidates Approved" at bounding box center [74, 470] width 106 height 28
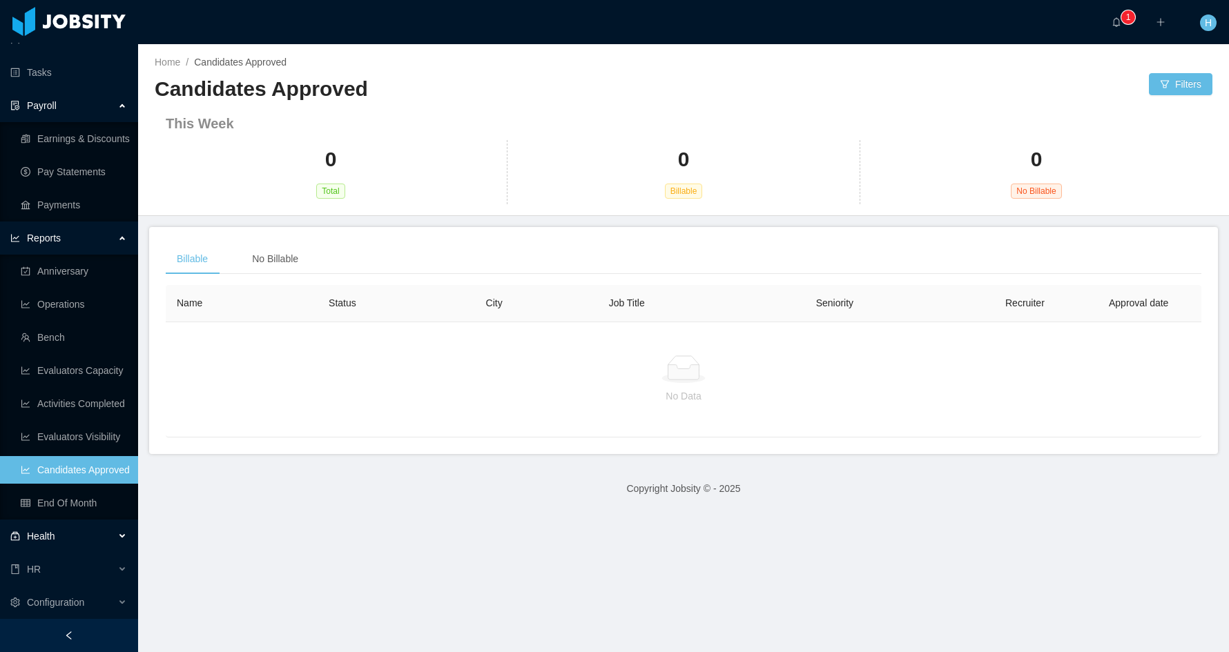
click at [60, 538] on div "Health" at bounding box center [69, 536] width 138 height 28
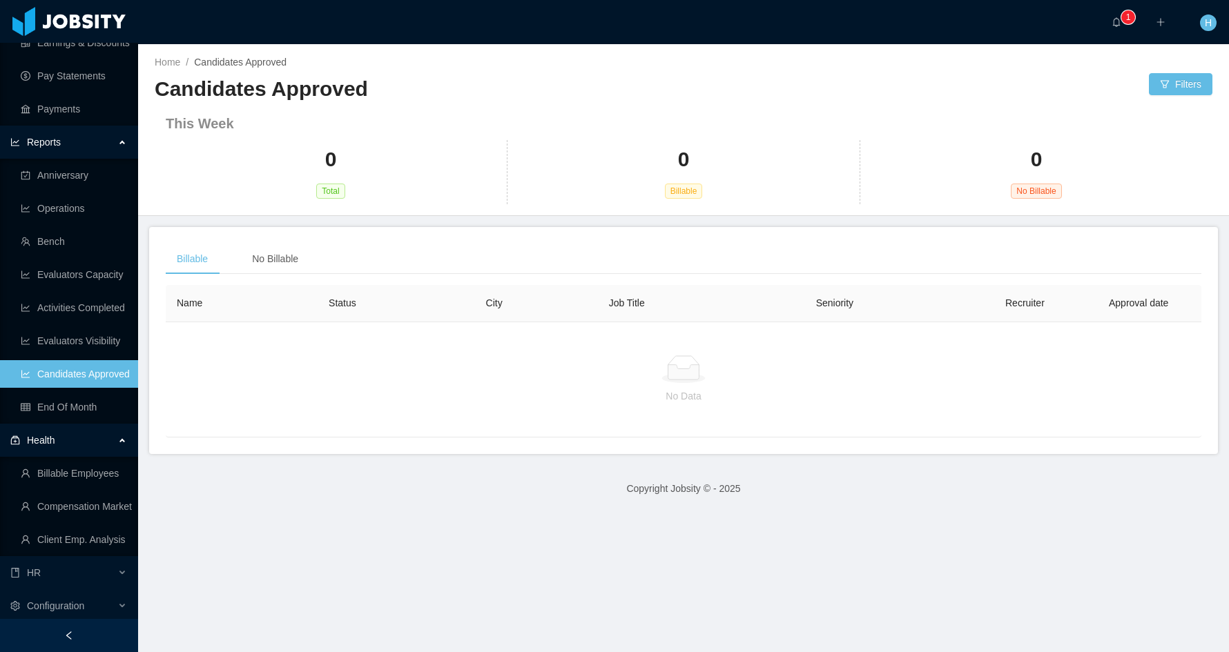
scroll to position [284, 0]
click at [72, 474] on link "Billable Employees" at bounding box center [74, 470] width 106 height 28
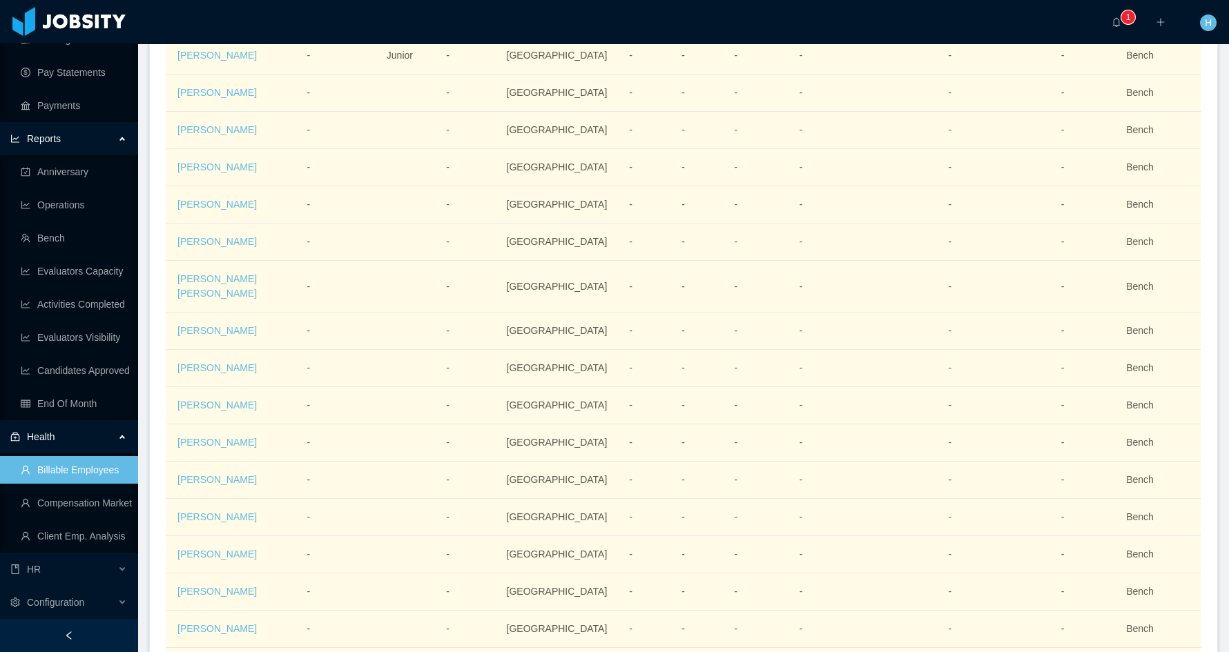
scroll to position [1726, 0]
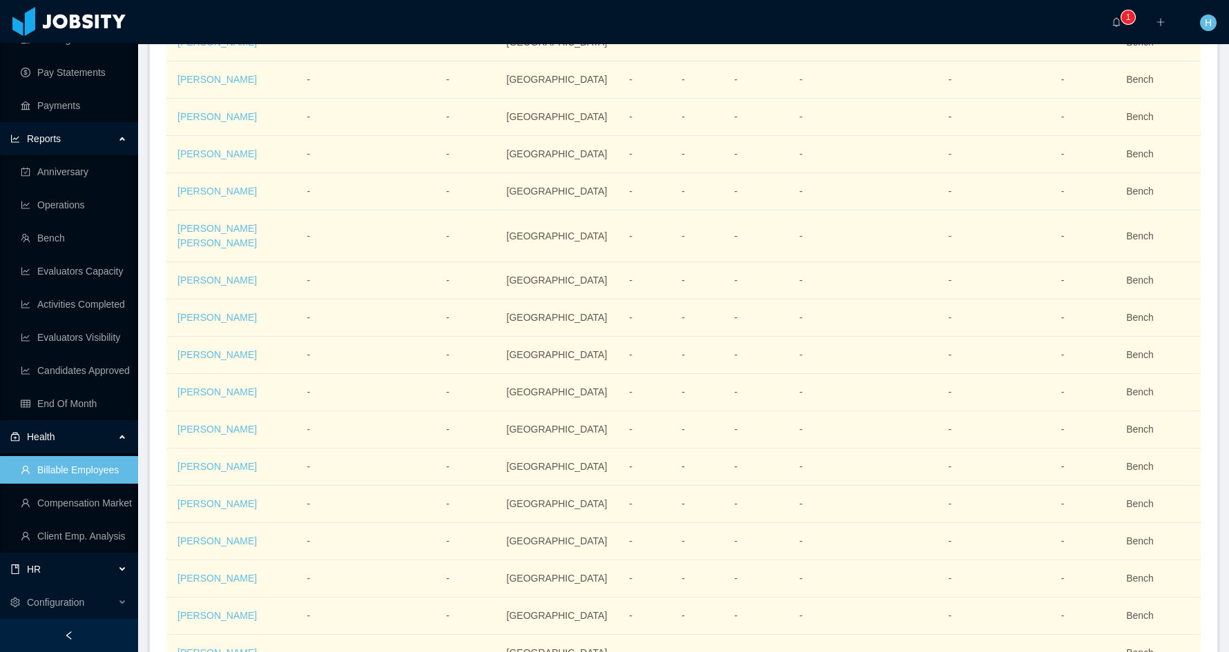
click at [69, 573] on div "HR" at bounding box center [69, 570] width 138 height 28
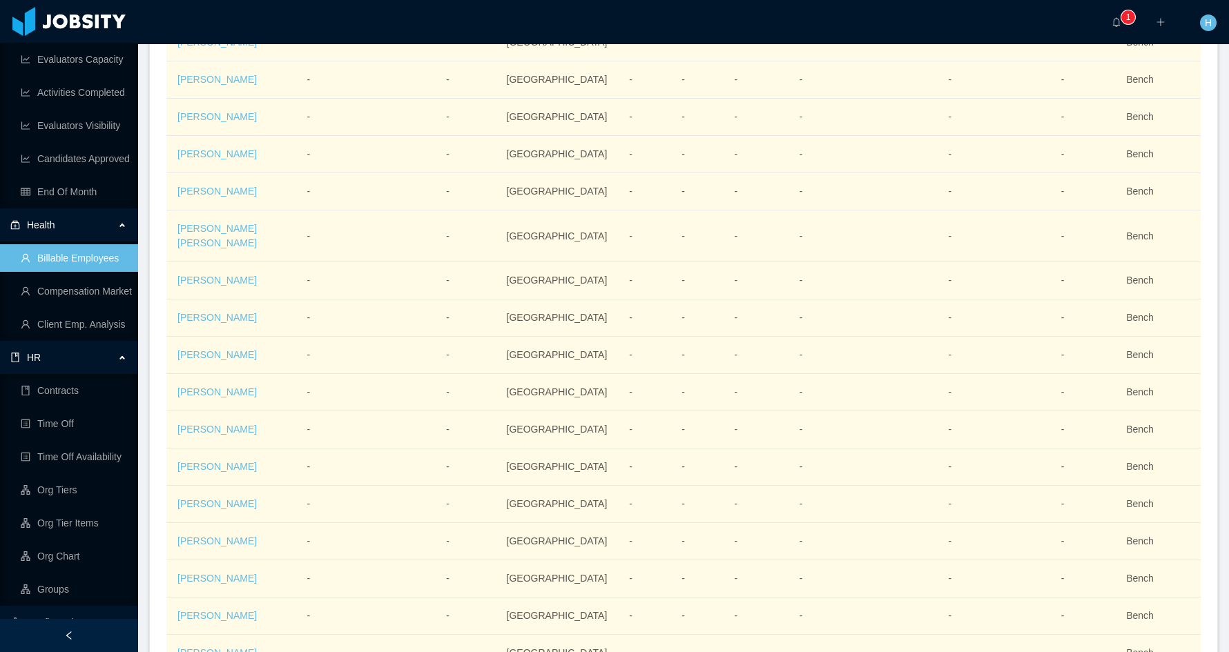
scroll to position [516, 0]
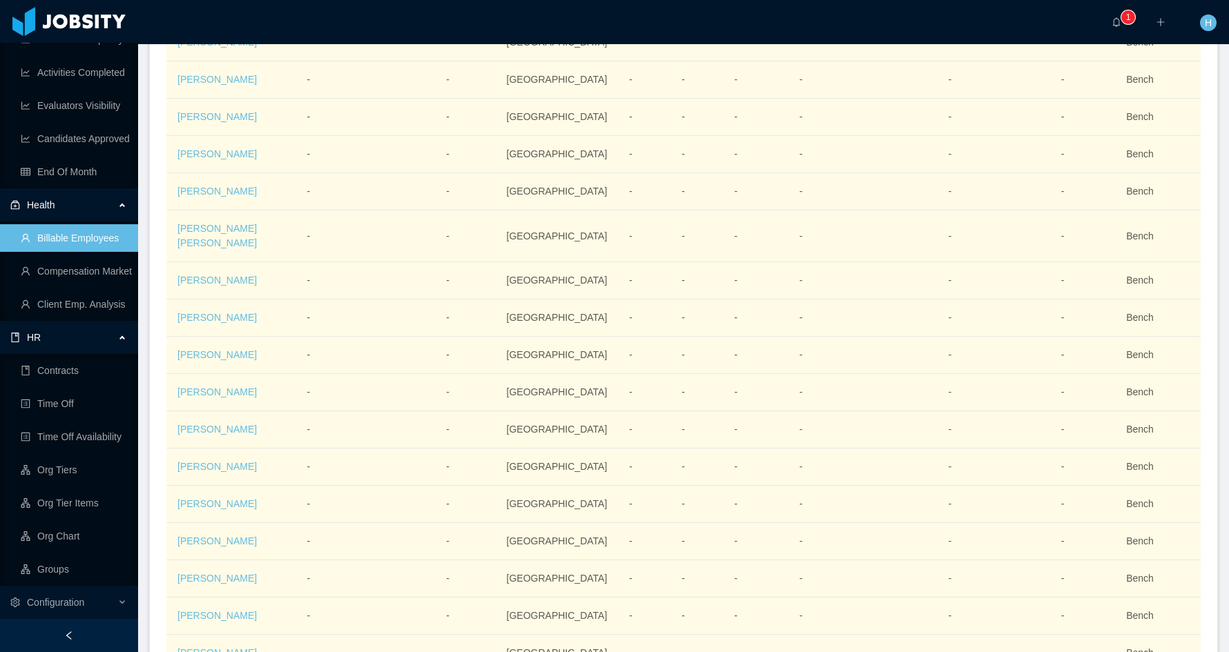
click at [69, 347] on div "HR" at bounding box center [69, 338] width 138 height 28
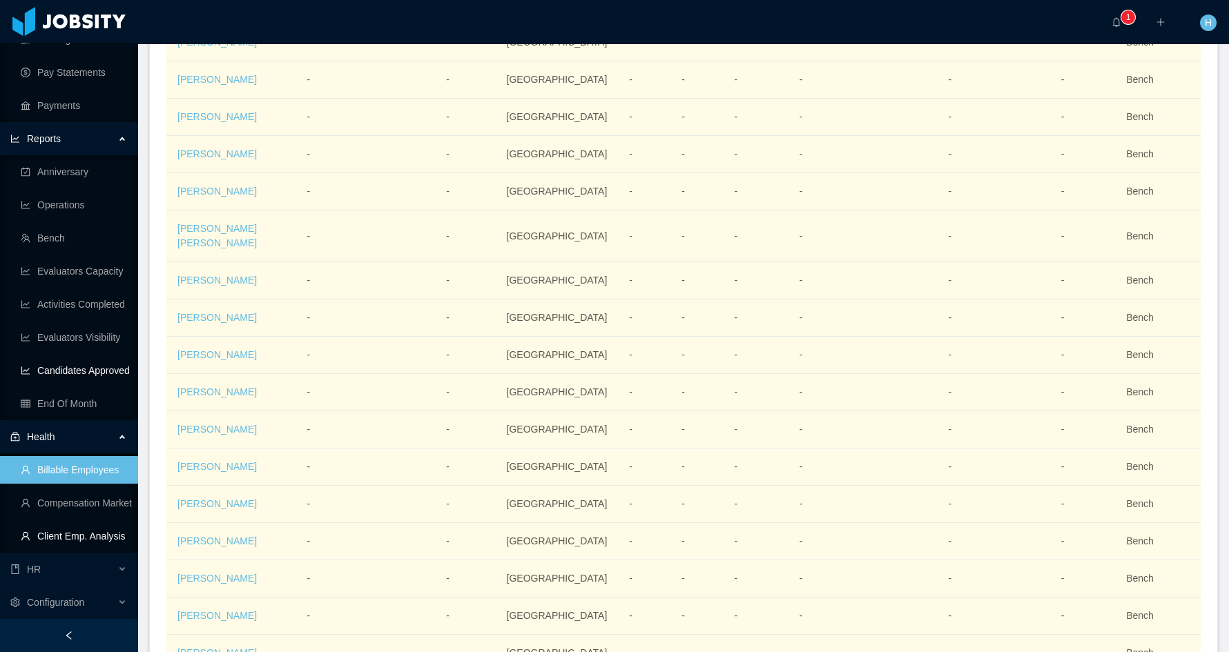
scroll to position [284, 0]
click at [61, 603] on span "Configuration" at bounding box center [55, 602] width 57 height 11
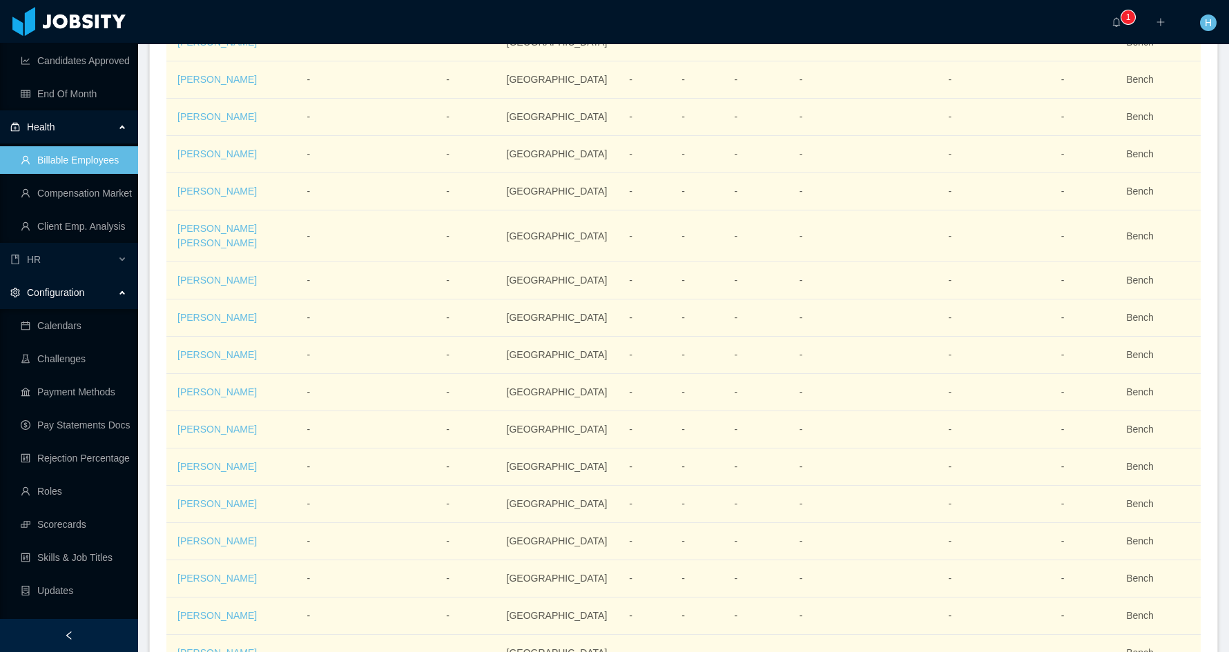
scroll to position [615, 0]
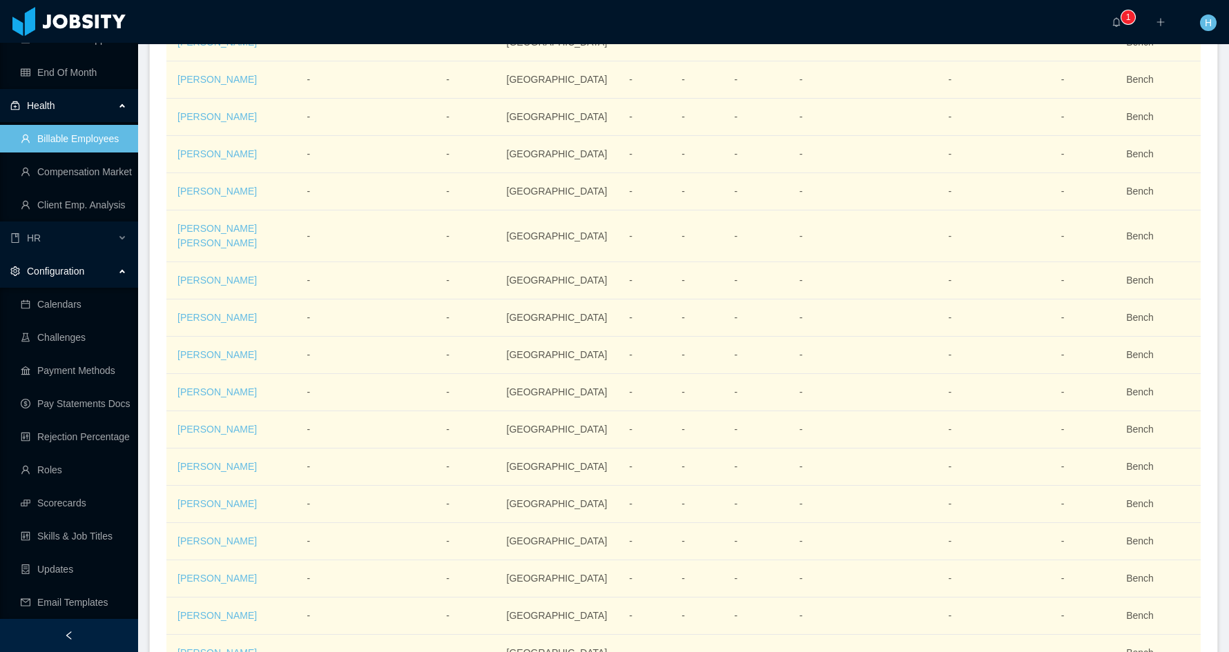
click at [103, 270] on div "Configuration" at bounding box center [69, 271] width 138 height 28
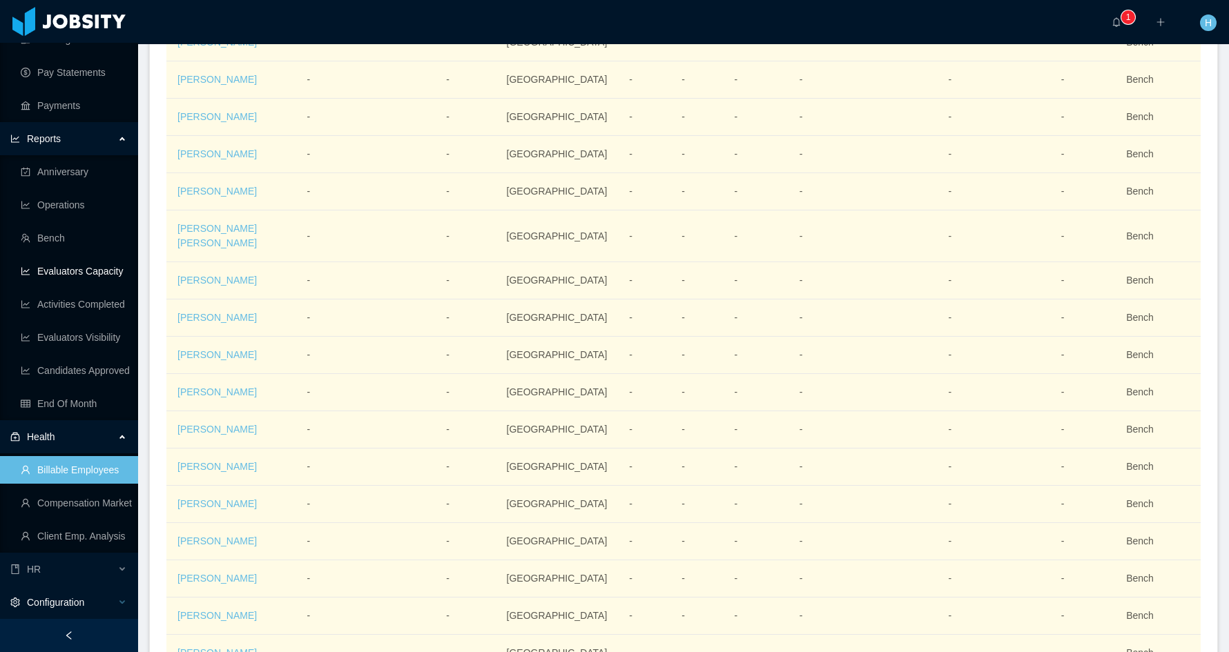
scroll to position [284, 0]
click at [95, 600] on div "Configuration" at bounding box center [69, 603] width 138 height 28
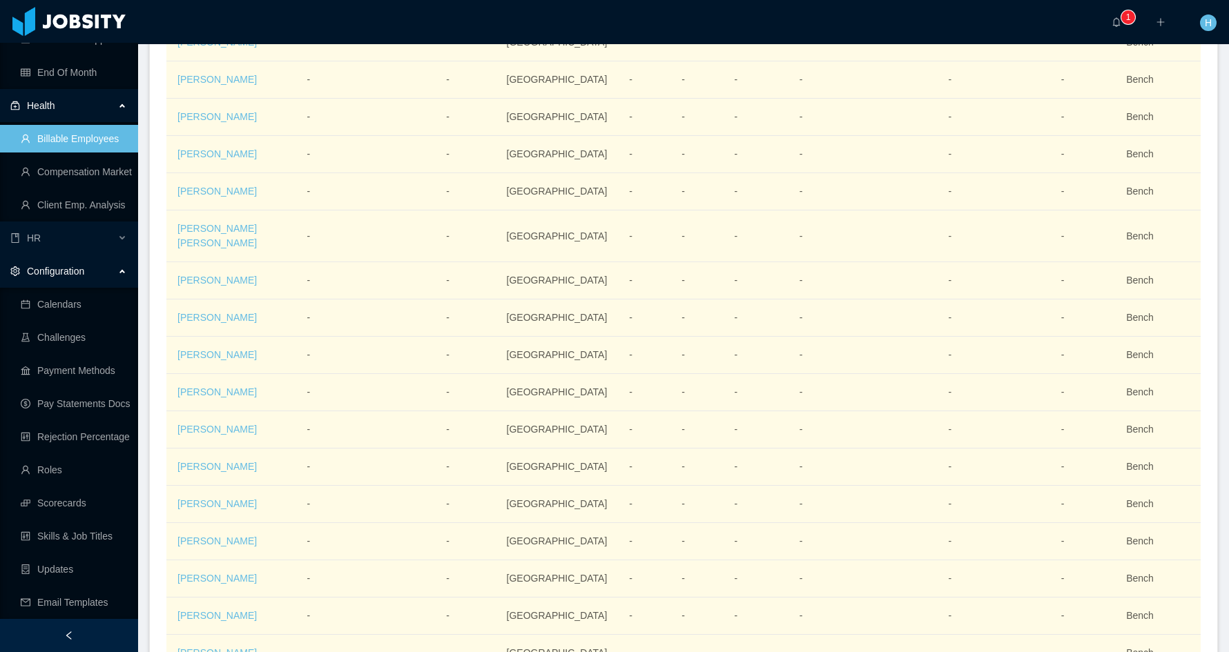
click at [79, 280] on div "Configuration" at bounding box center [69, 271] width 138 height 28
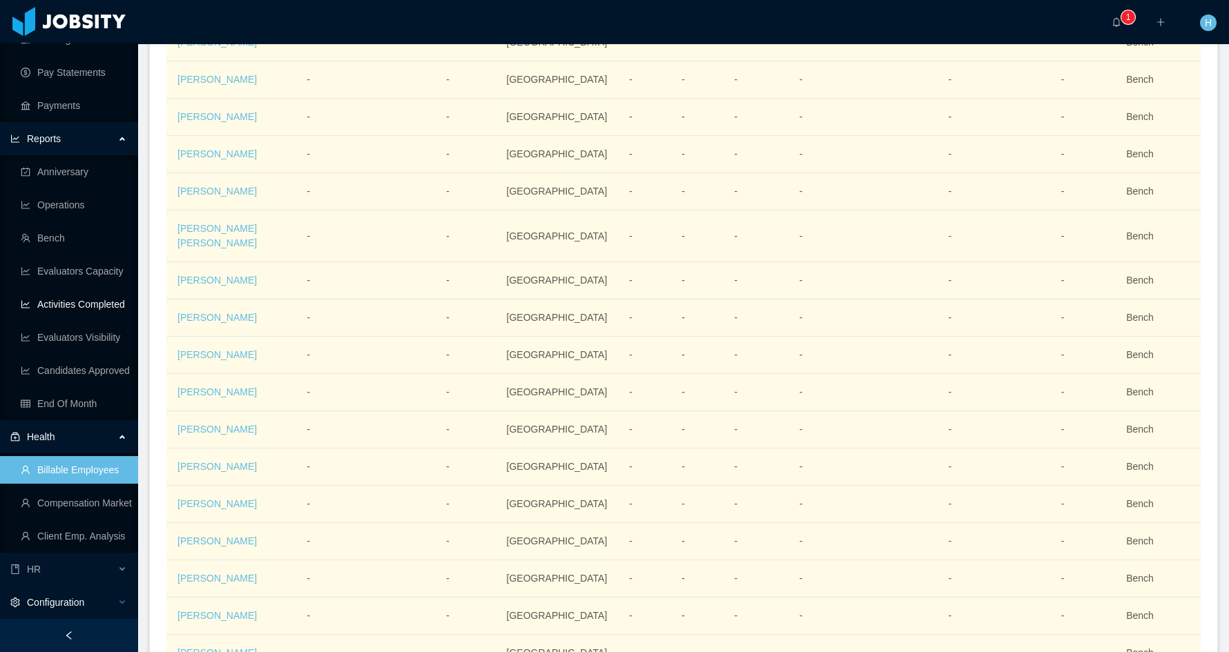
scroll to position [284, 0]
click at [87, 565] on div "HR" at bounding box center [69, 570] width 138 height 28
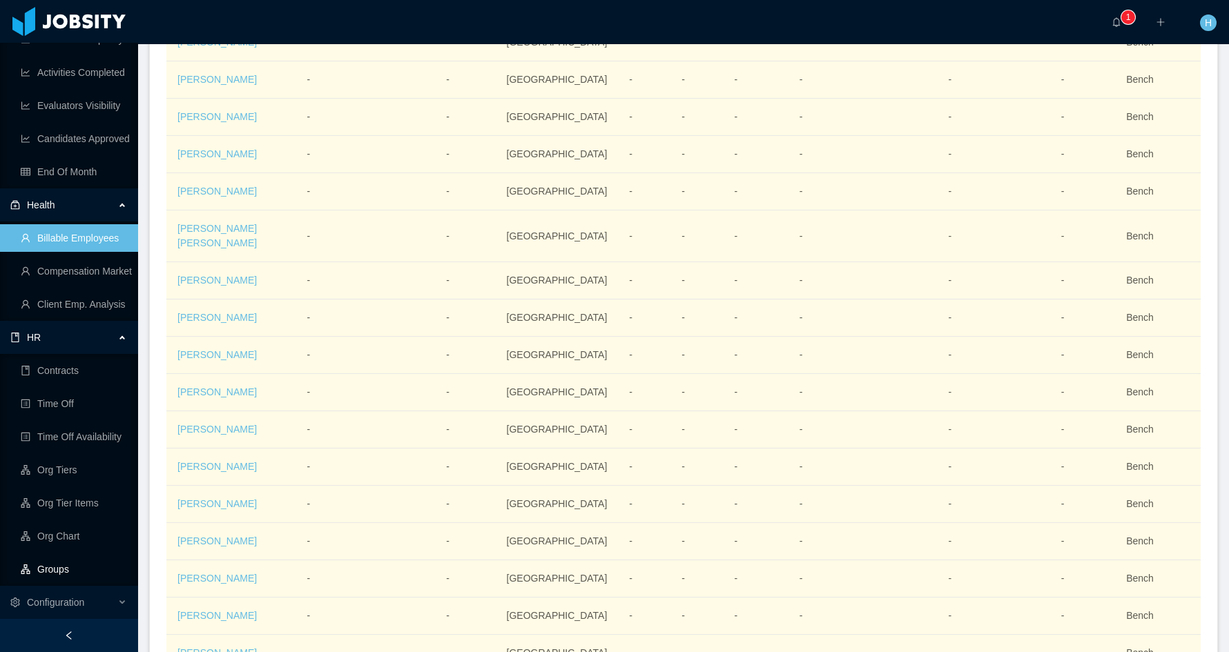
scroll to position [516, 0]
click at [99, 332] on div "HR" at bounding box center [69, 338] width 138 height 28
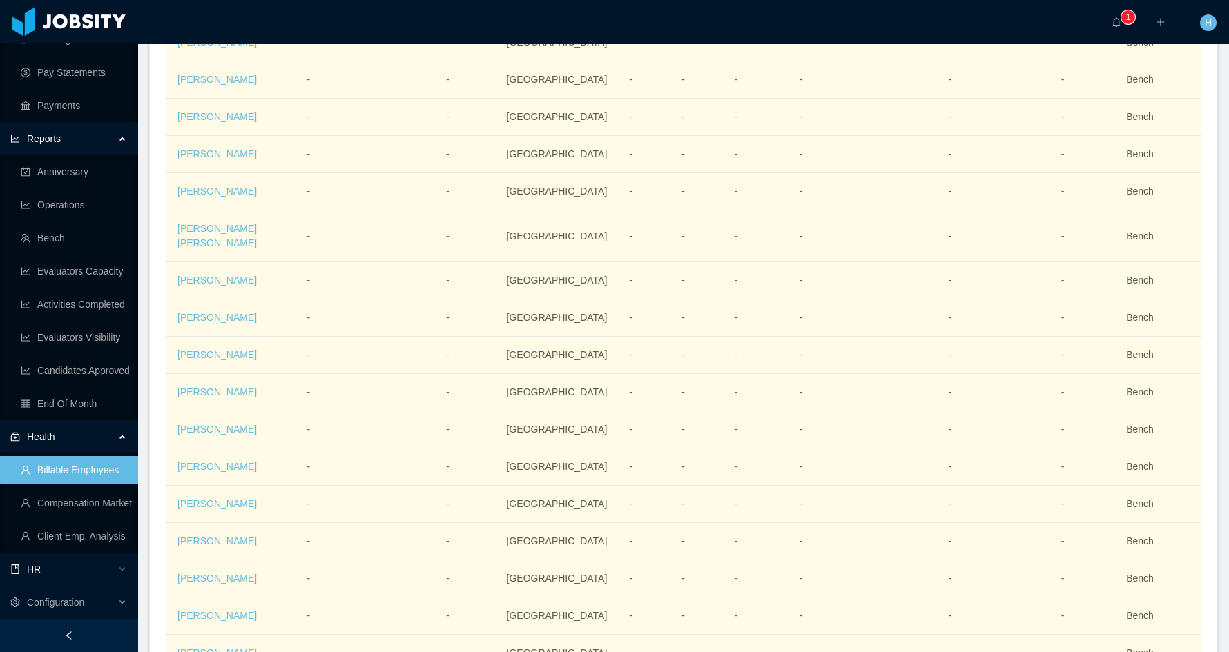
scroll to position [284, 0]
click at [92, 503] on link "Compensation Market" at bounding box center [74, 503] width 106 height 28
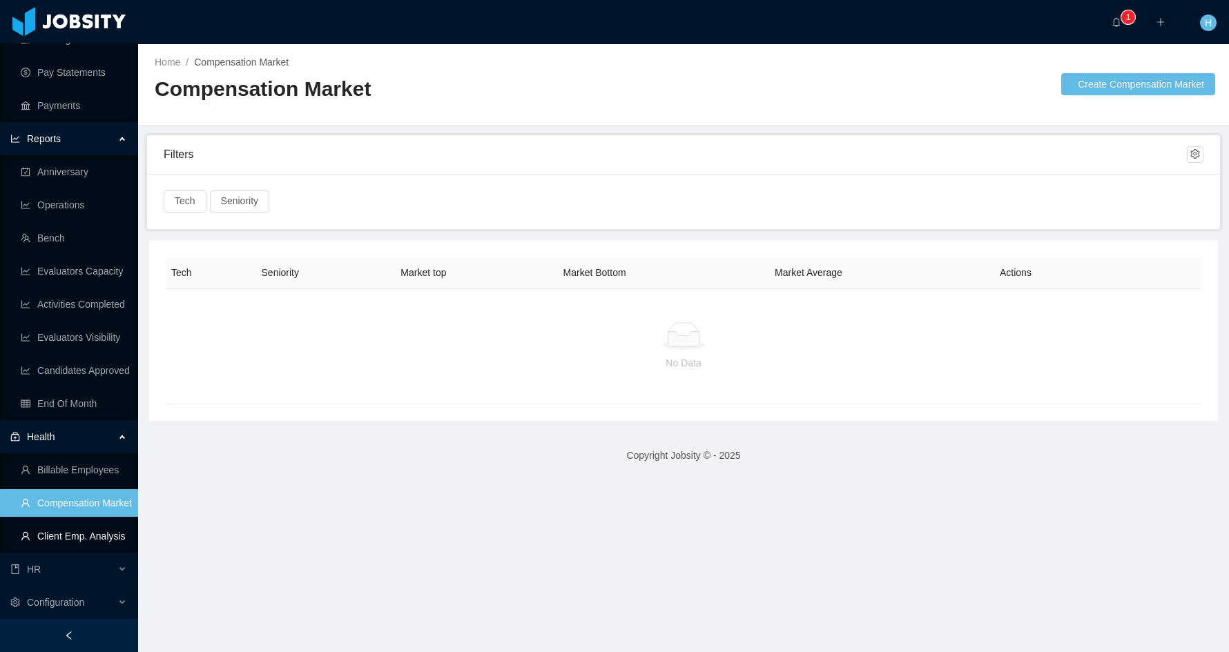
click at [79, 540] on link "Client Emp. Analysis" at bounding box center [74, 536] width 106 height 28
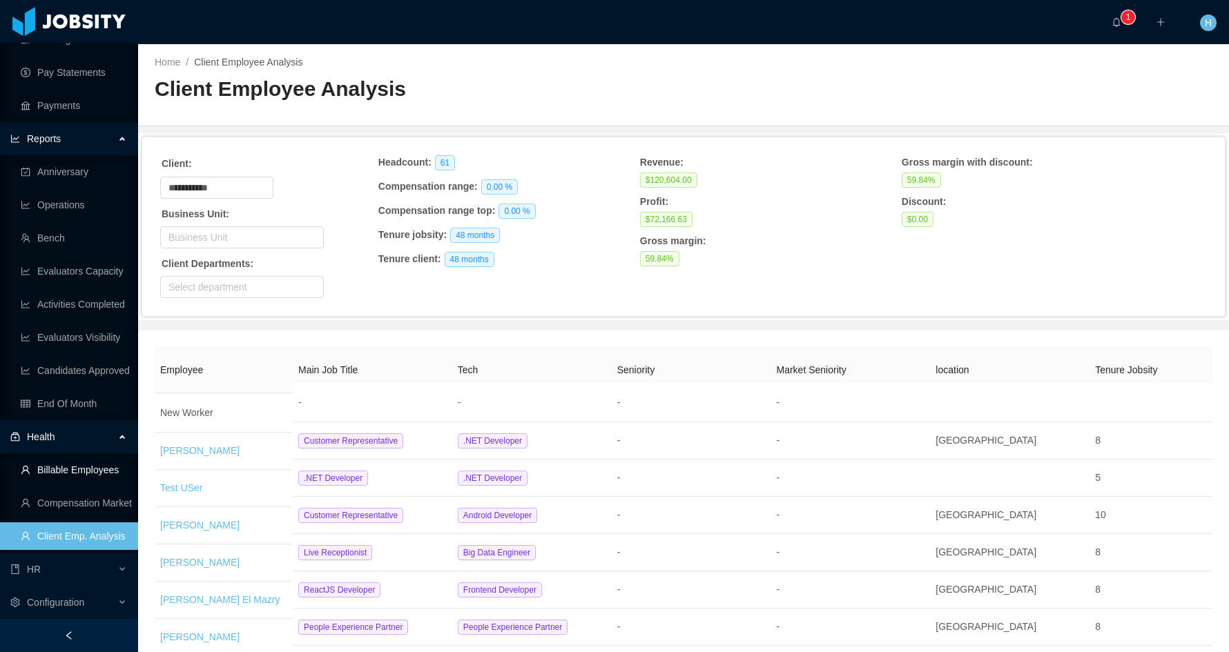
click at [76, 471] on link "Billable Employees" at bounding box center [74, 470] width 106 height 28
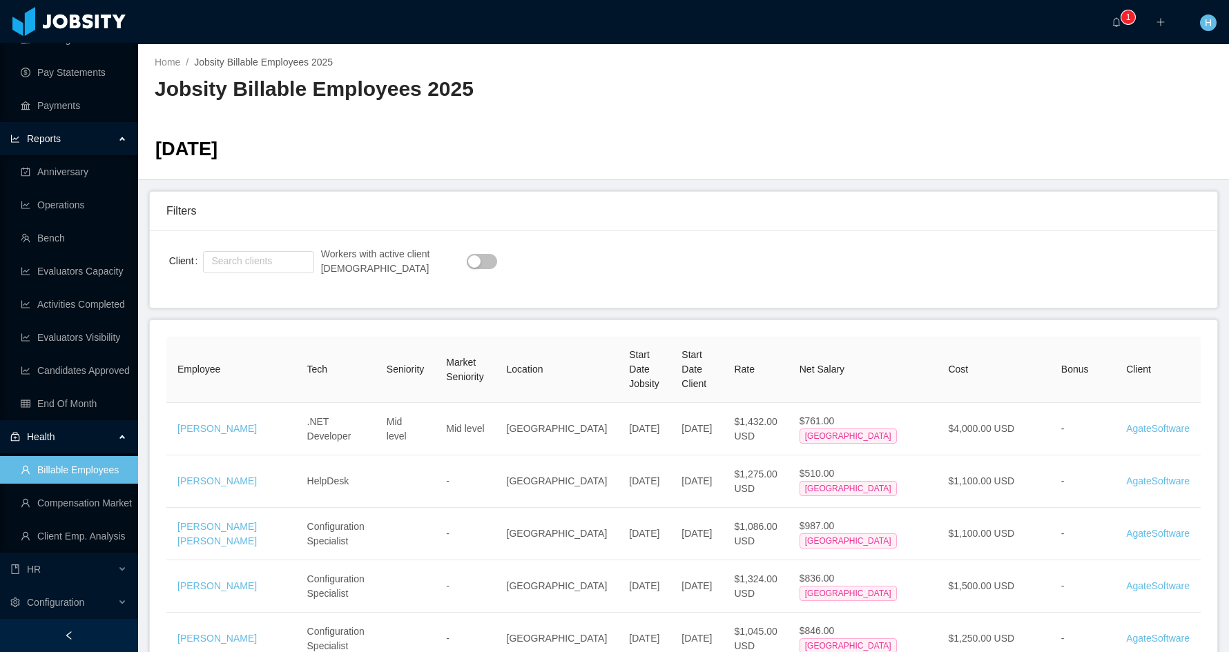
click at [116, 438] on div "Health" at bounding box center [69, 437] width 138 height 28
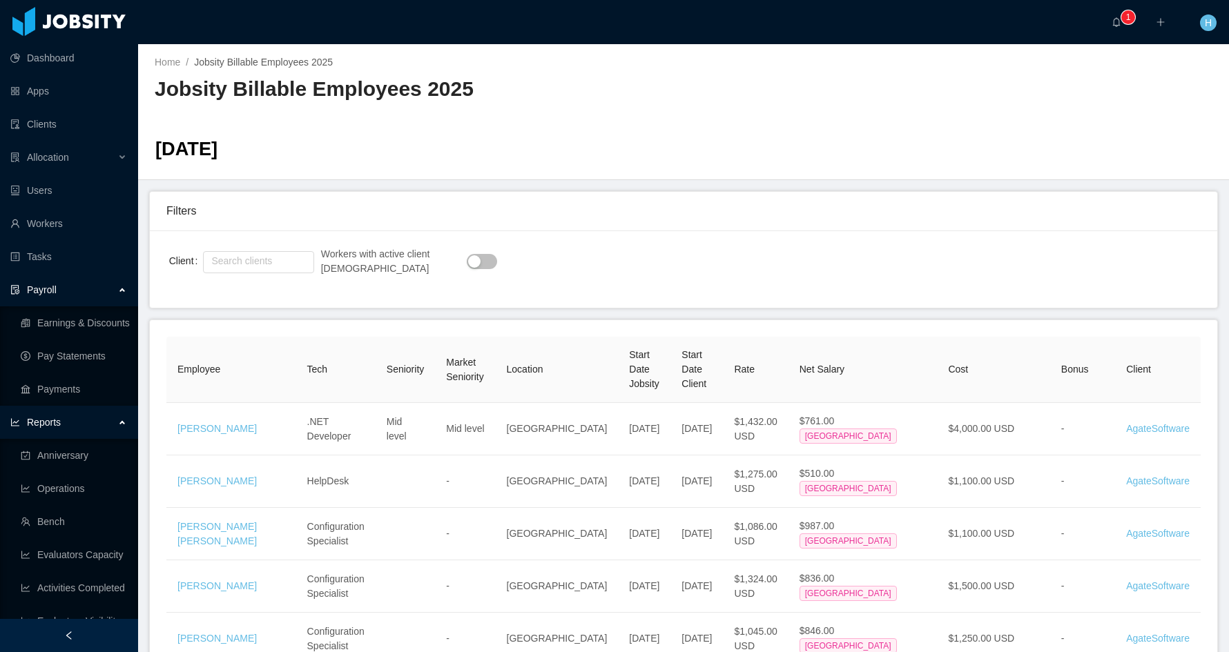
click at [487, 229] on div "Filters" at bounding box center [683, 211] width 1034 height 39
click at [603, 231] on div "Filters Client Search clients Workers with active client contract" at bounding box center [683, 249] width 1068 height 117
click at [646, 144] on div "Oct 8th, 2025" at bounding box center [683, 152] width 1075 height 35
